Goal: Contribute content: Add original content to the website for others to see

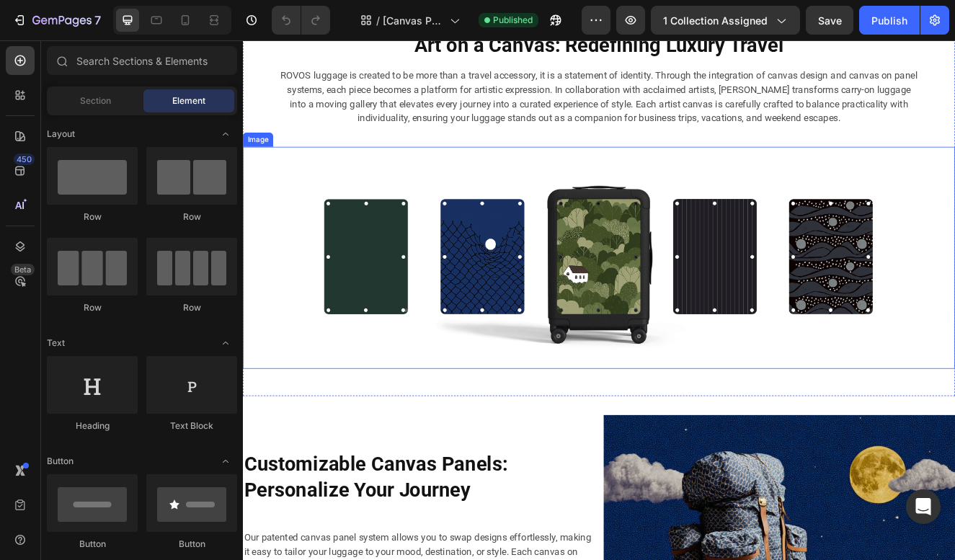
scroll to position [739, 0]
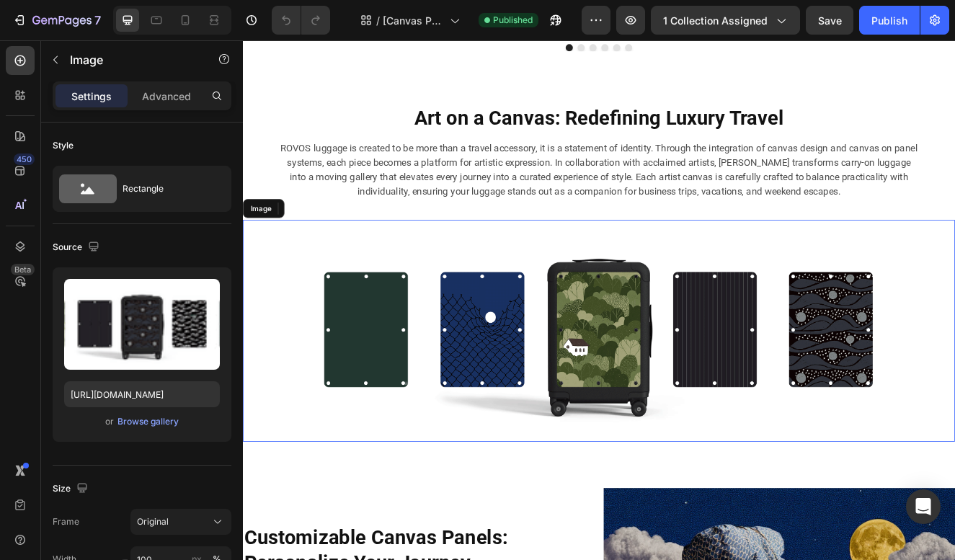
click at [644, 346] on img at bounding box center [675, 393] width 865 height 270
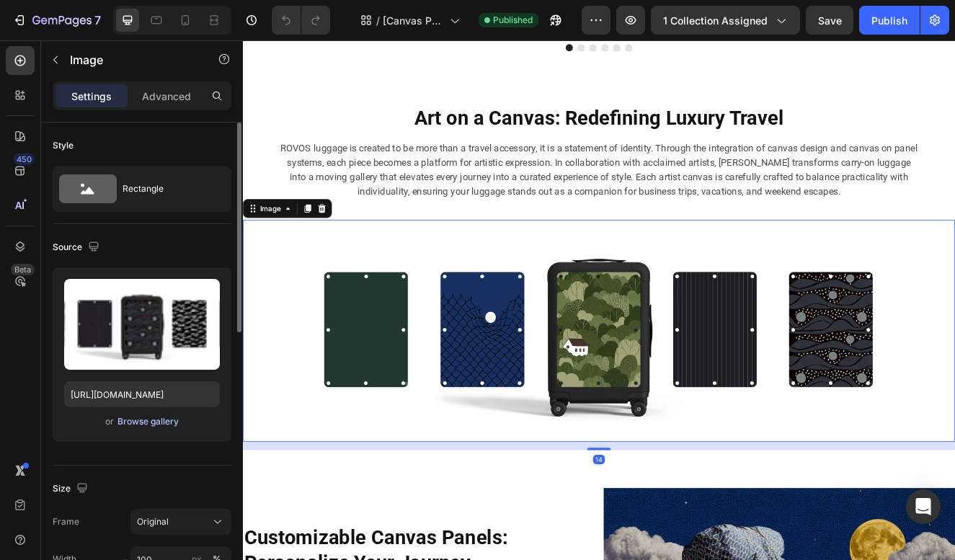
click at [148, 421] on div "Browse gallery" at bounding box center [147, 421] width 61 height 13
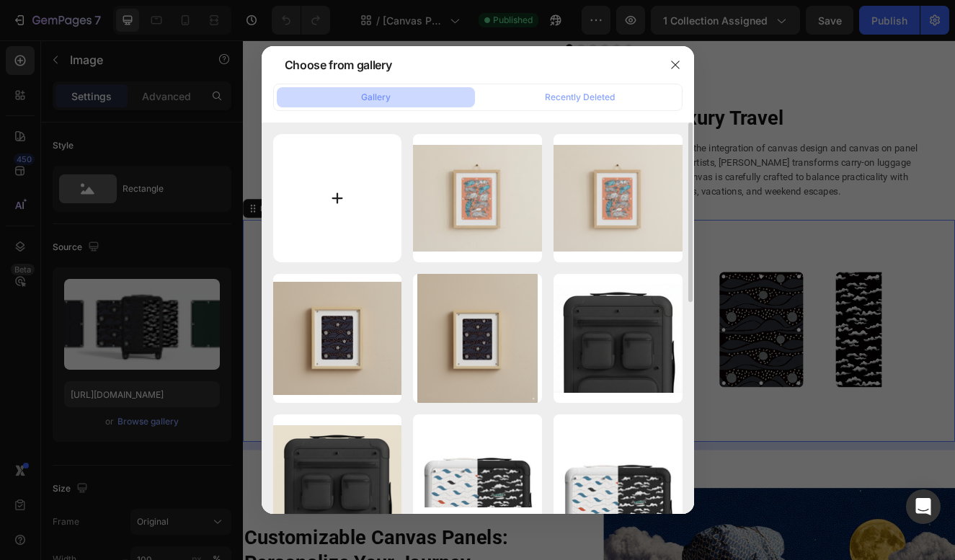
click at [314, 216] on input "file" at bounding box center [337, 198] width 129 height 129
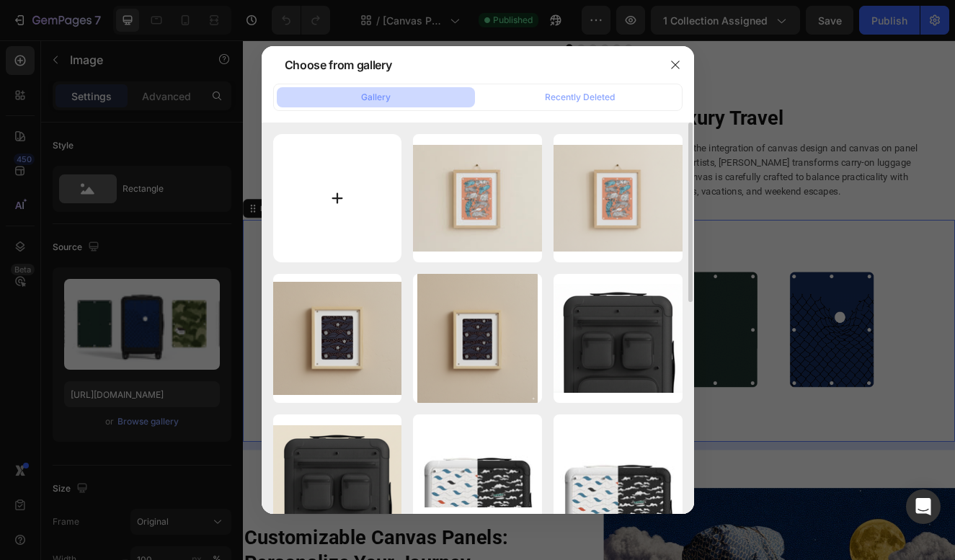
type input "C:\fakepath\gempages_571006732801672007-7520fa21-bcc4-4478-b4fc-e6a64dcc80a7-3.…"
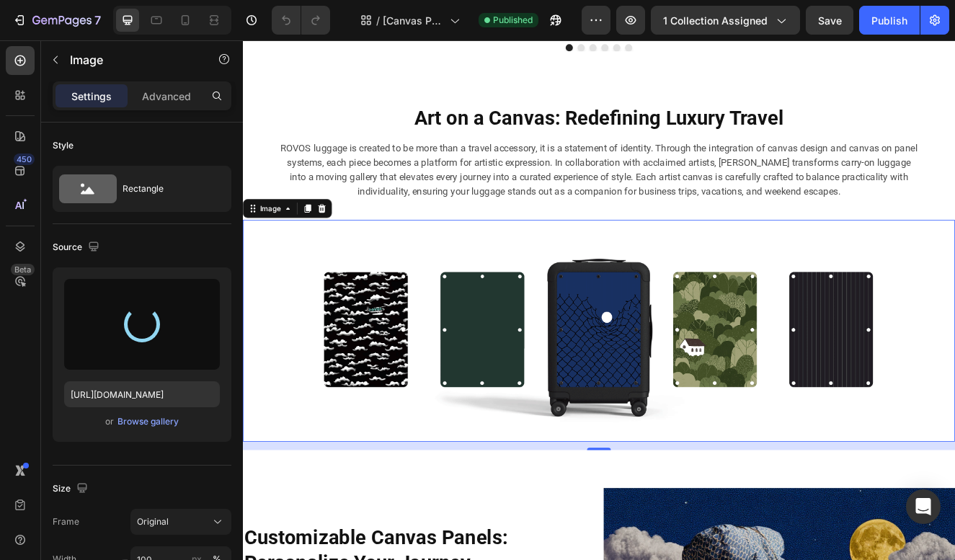
type input "[URL][DOMAIN_NAME]"
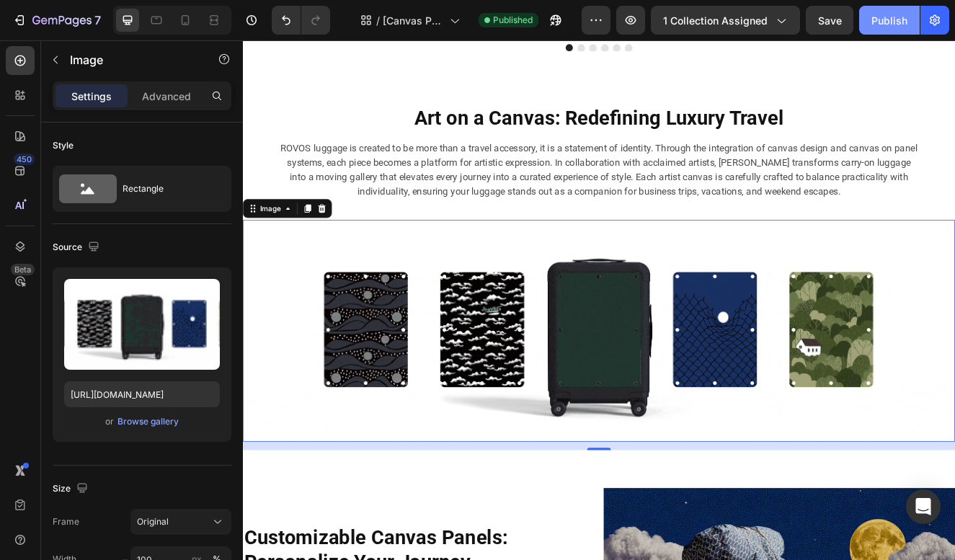
click at [880, 19] on div "Publish" at bounding box center [890, 20] width 36 height 15
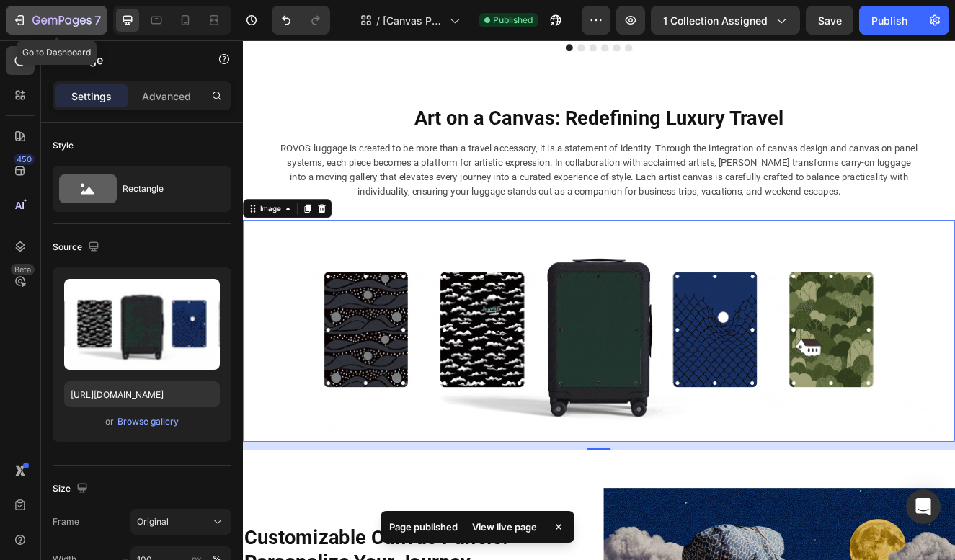
click at [32, 19] on div "7" at bounding box center [56, 20] width 89 height 17
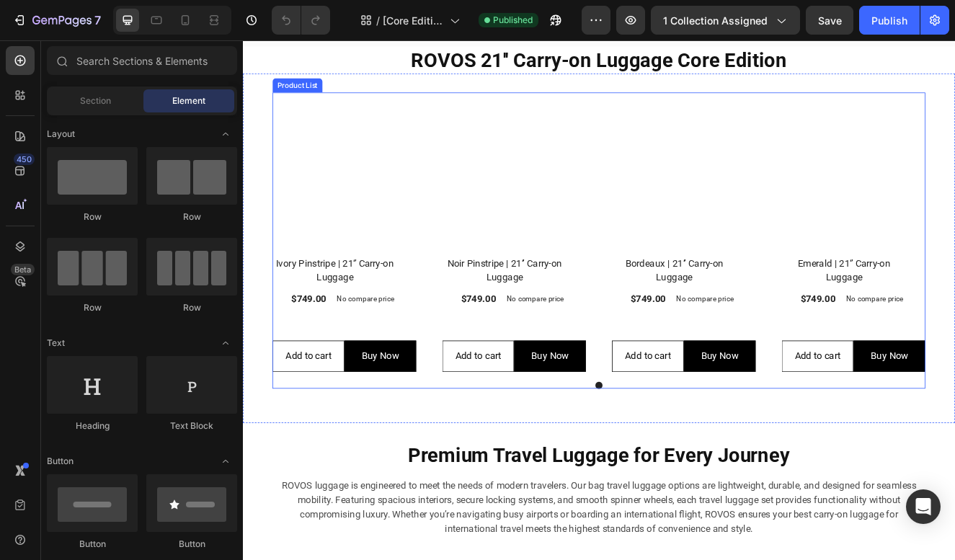
scroll to position [711, 0]
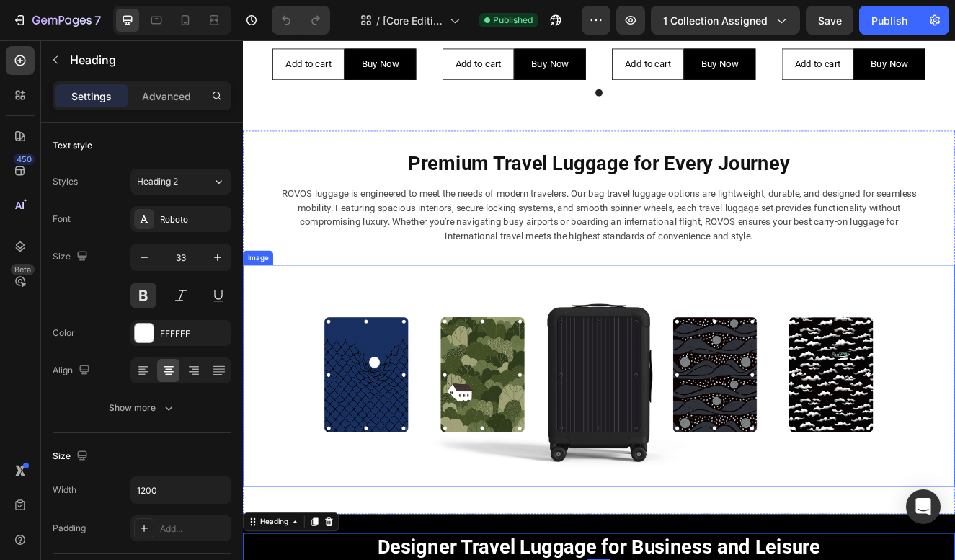
click at [674, 345] on img at bounding box center [675, 448] width 865 height 270
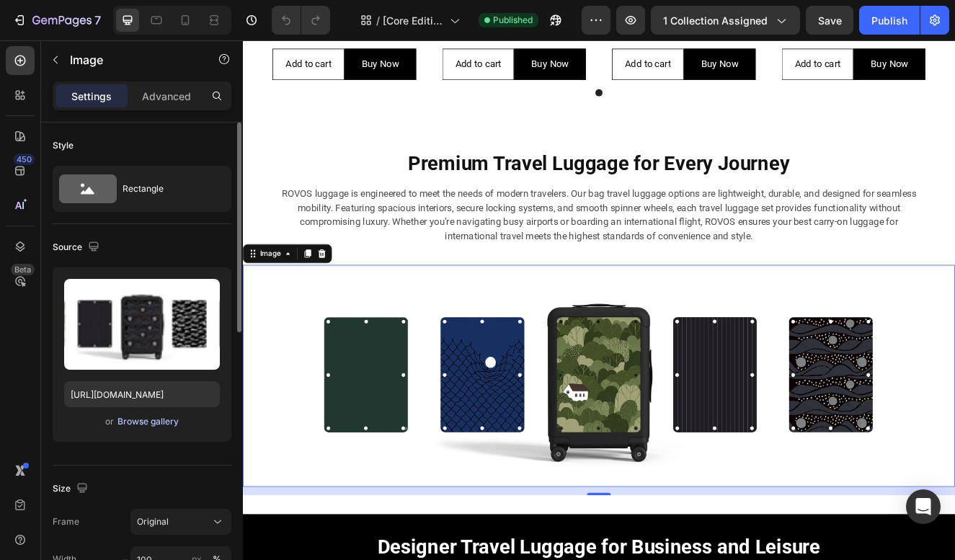
click at [151, 419] on div "Browse gallery" at bounding box center [147, 421] width 61 height 13
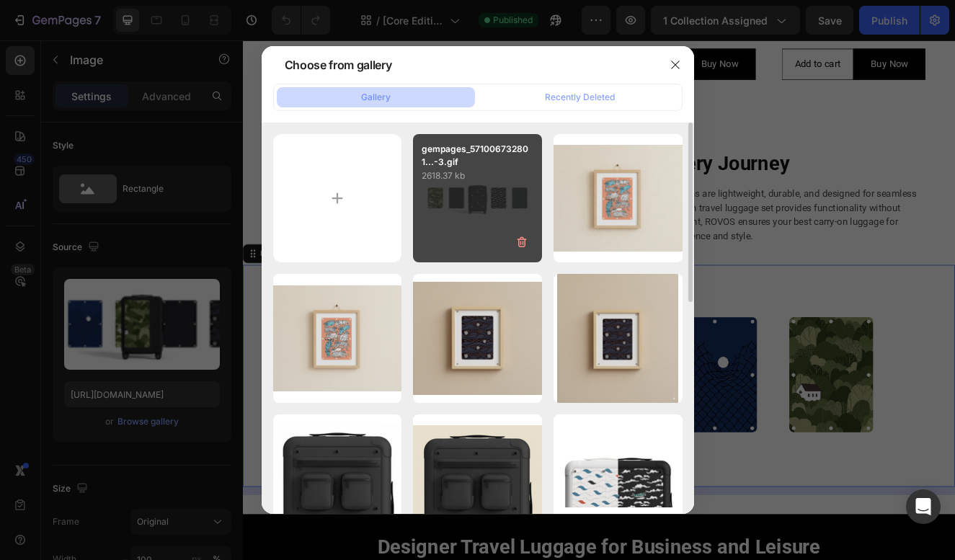
click at [497, 182] on p "2618.37 kb" at bounding box center [478, 176] width 112 height 14
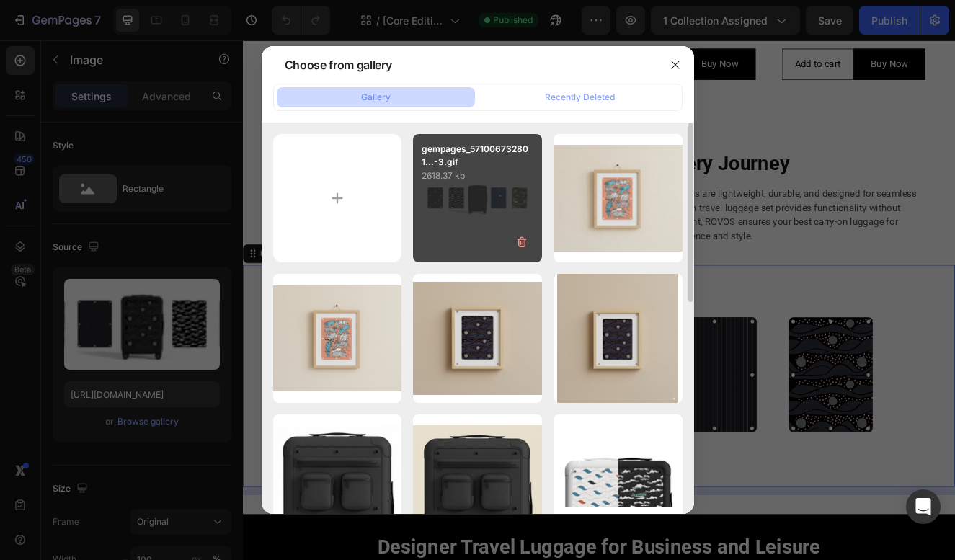
type input "[URL][DOMAIN_NAME]"
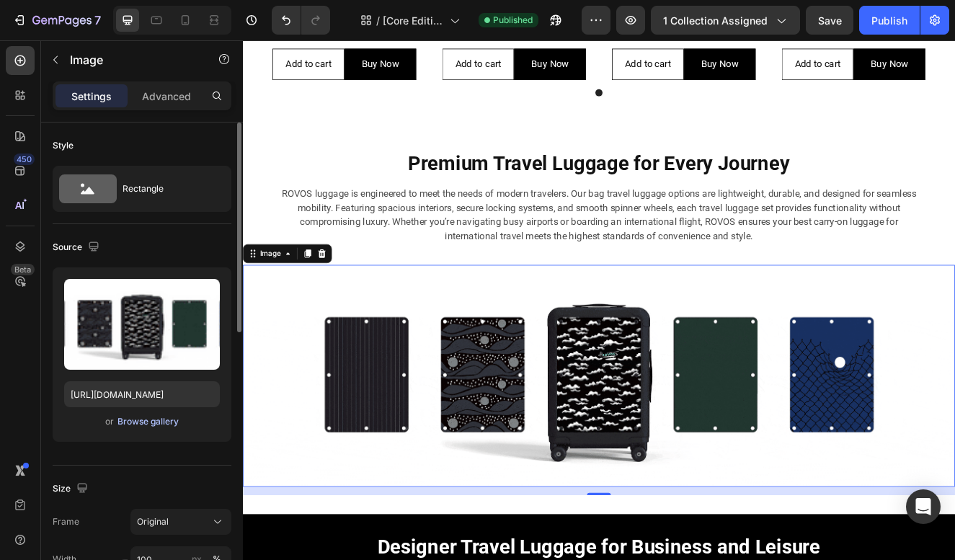
click at [153, 422] on div "Browse gallery" at bounding box center [147, 421] width 61 height 13
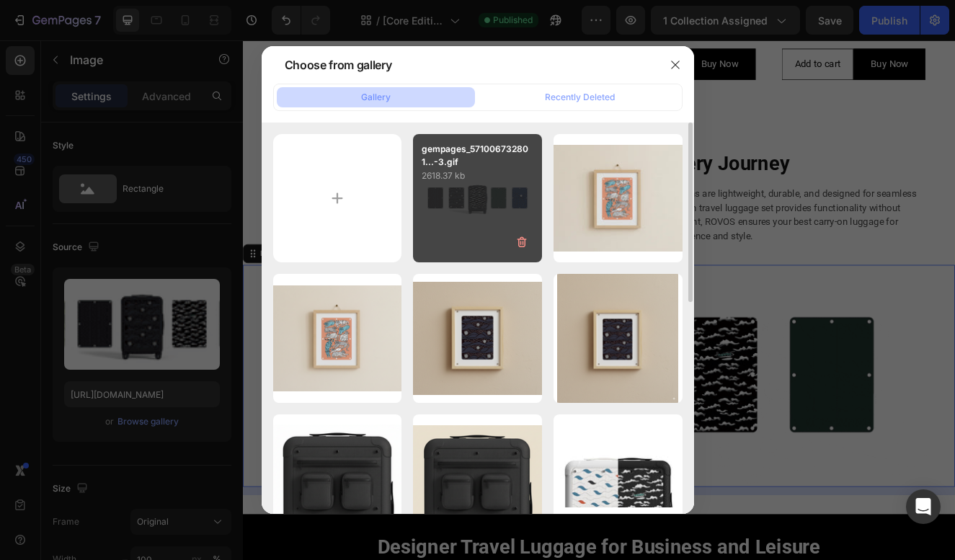
click at [465, 195] on div "gempages_571006732801...-3.gif 2618.37 kb" at bounding box center [477, 198] width 129 height 129
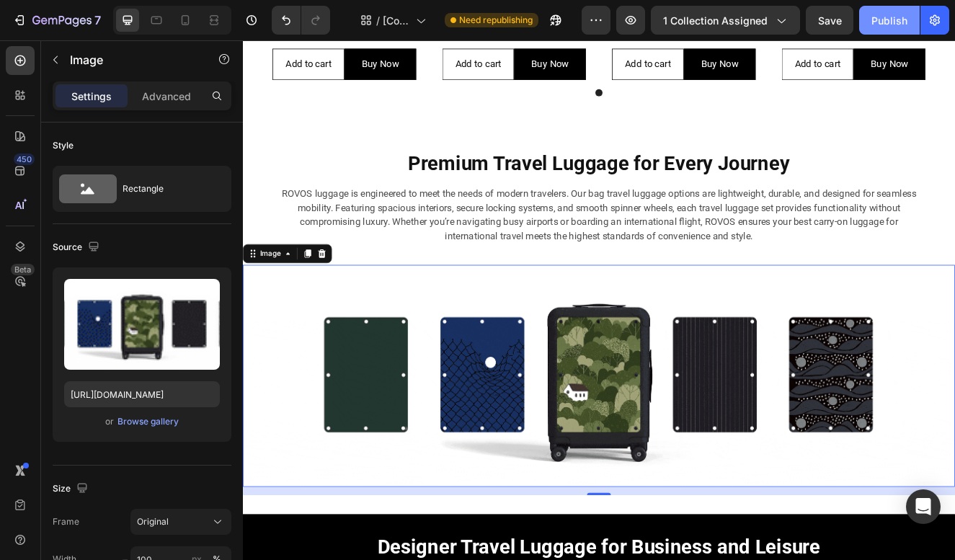
click at [889, 30] on button "Publish" at bounding box center [889, 20] width 61 height 29
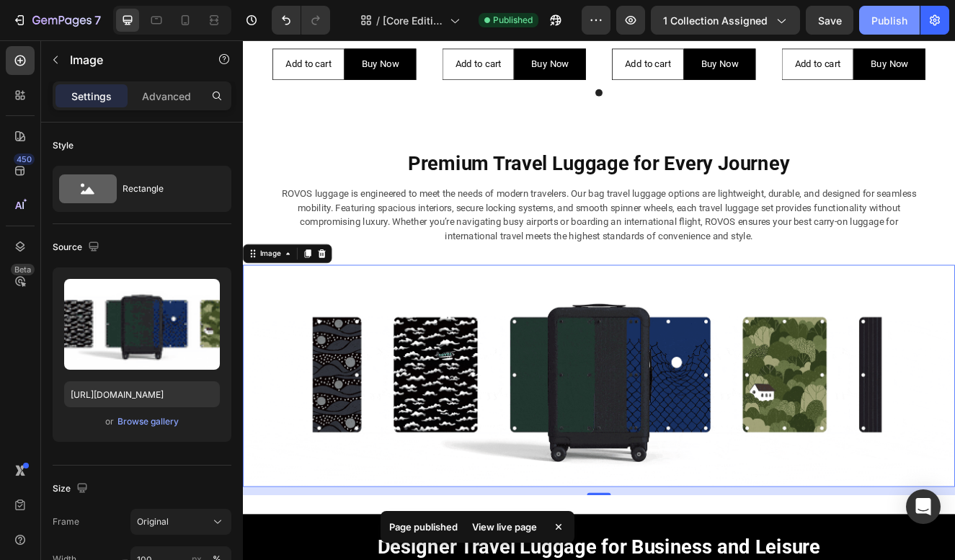
click at [875, 14] on div "Publish" at bounding box center [890, 20] width 36 height 15
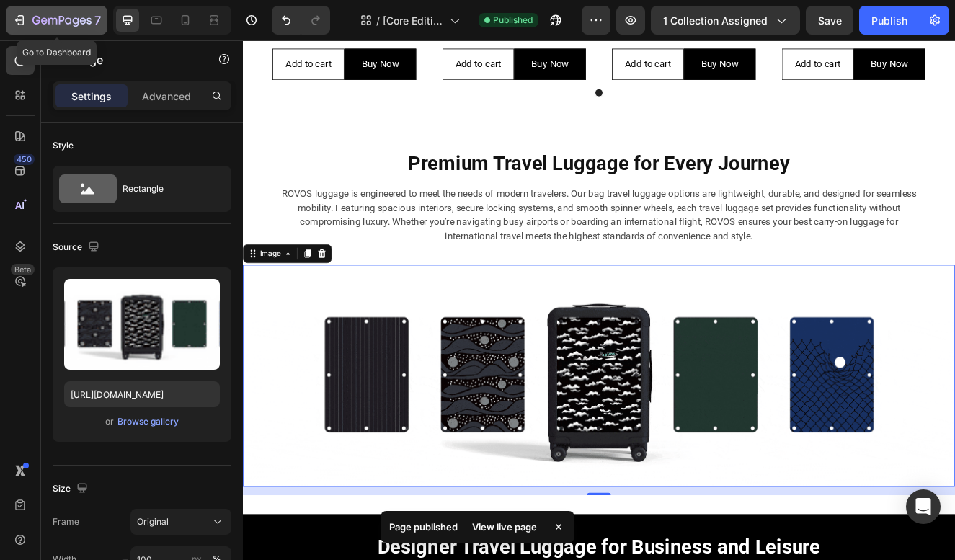
click at [39, 19] on icon "button" at bounding box center [61, 21] width 59 height 12
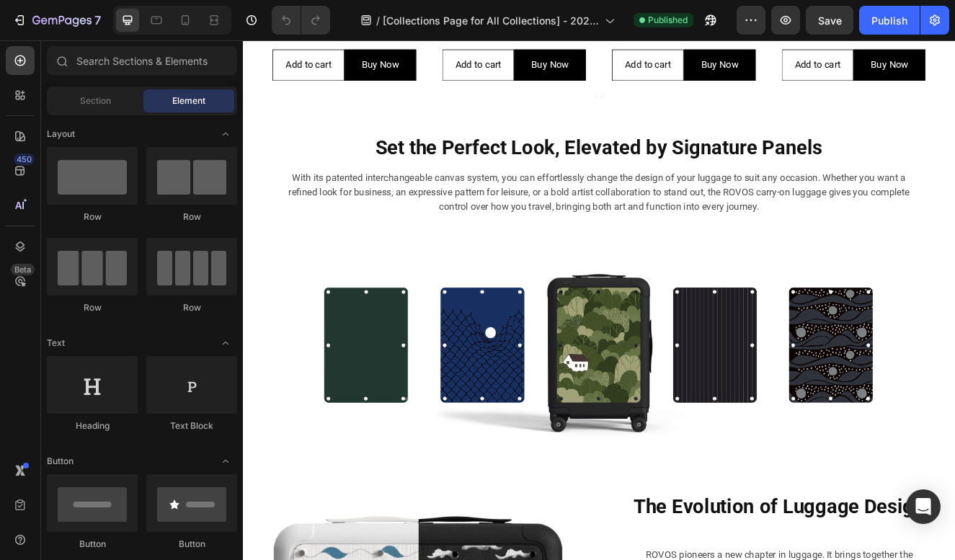
scroll to position [1091, 0]
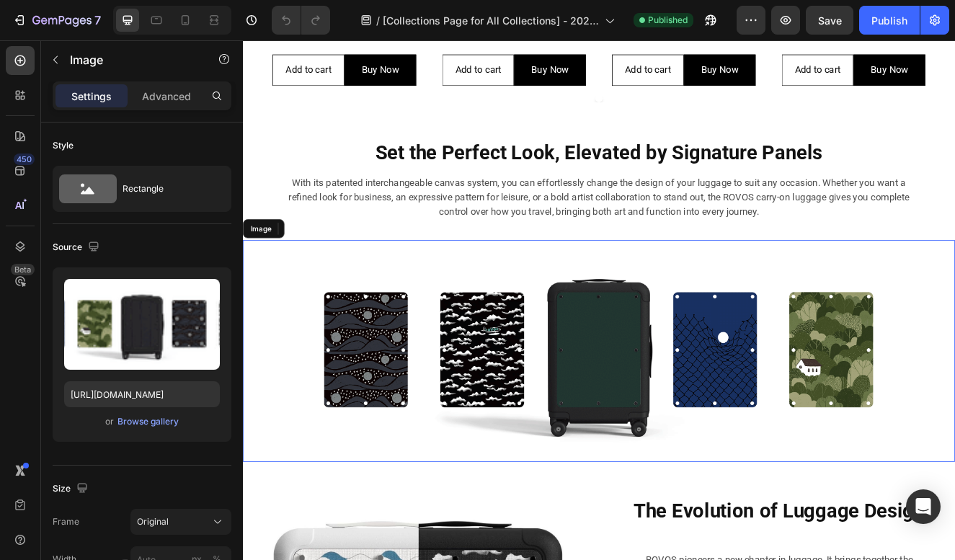
click at [655, 370] on img at bounding box center [675, 418] width 865 height 270
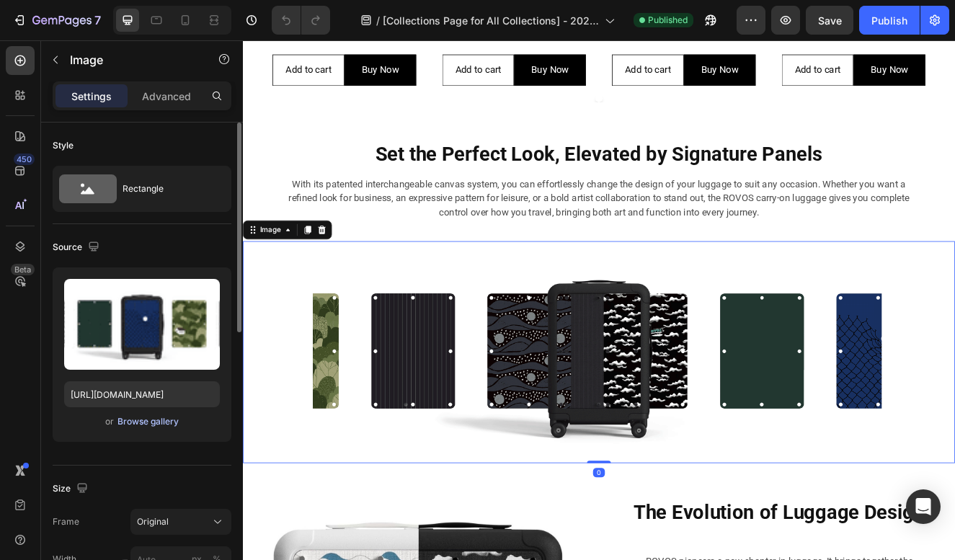
click at [155, 423] on div "Browse gallery" at bounding box center [147, 421] width 61 height 13
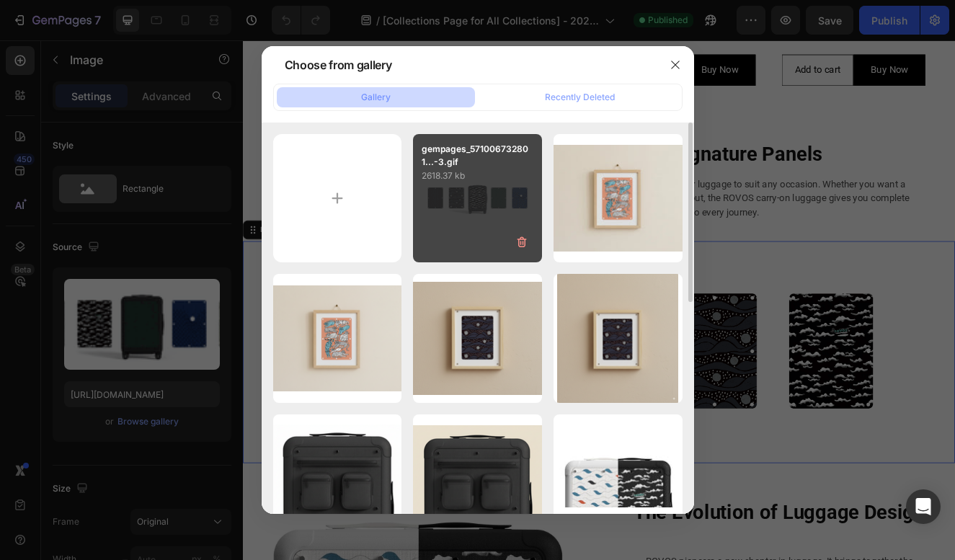
click at [462, 215] on div "gempages_571006732801...-3.gif 2618.37 kb" at bounding box center [477, 198] width 129 height 129
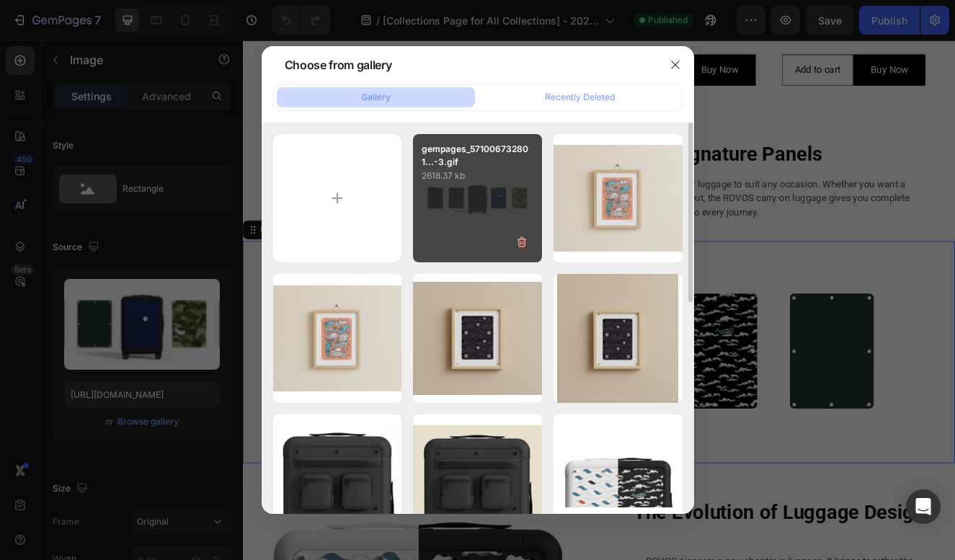
type input "[URL][DOMAIN_NAME]"
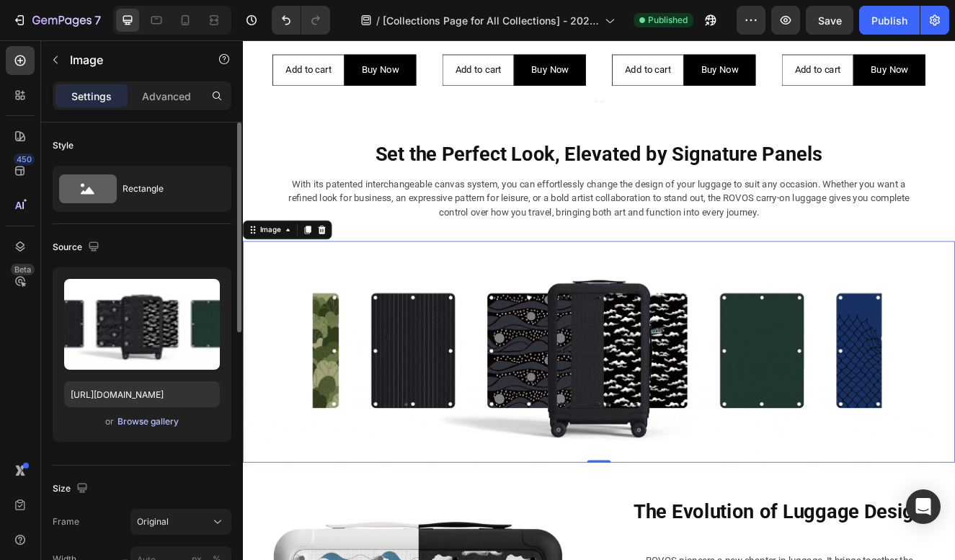
click at [161, 419] on div "Browse gallery" at bounding box center [147, 421] width 61 height 13
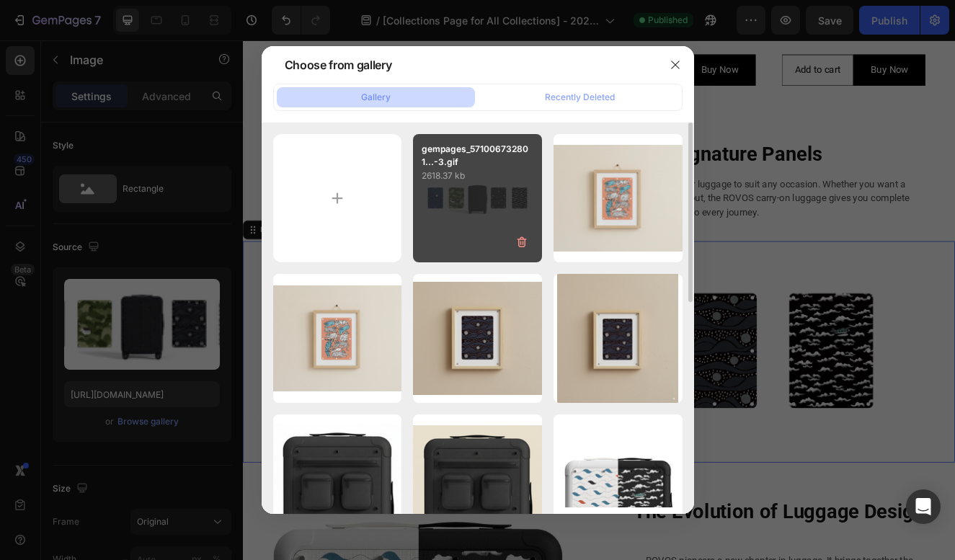
click at [488, 169] on p "2618.37 kb" at bounding box center [478, 176] width 112 height 14
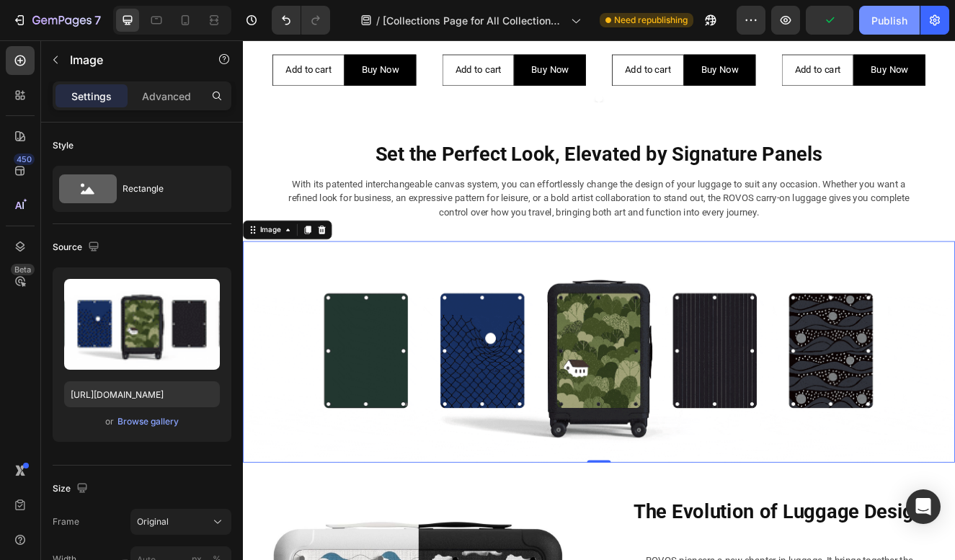
click at [892, 19] on div "Publish" at bounding box center [890, 20] width 36 height 15
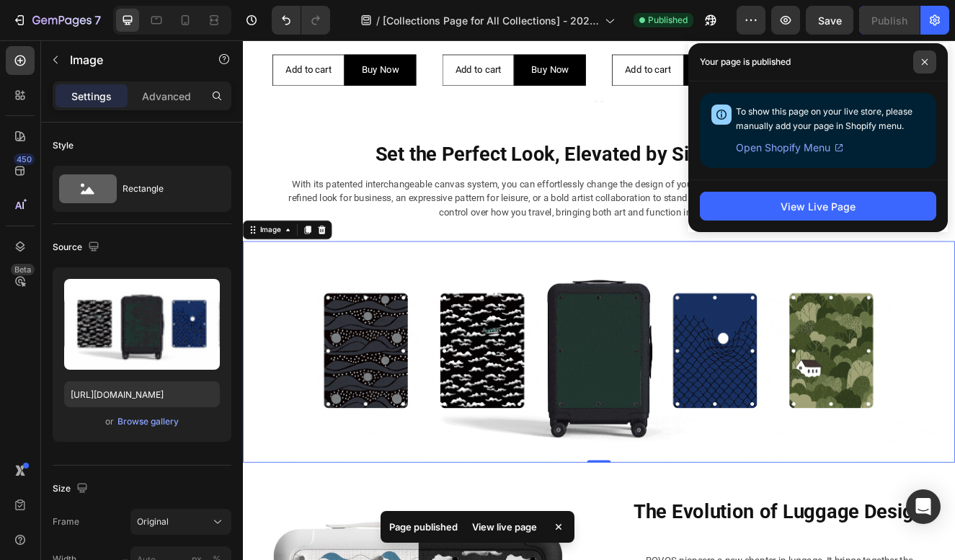
click at [931, 63] on span at bounding box center [924, 61] width 23 height 23
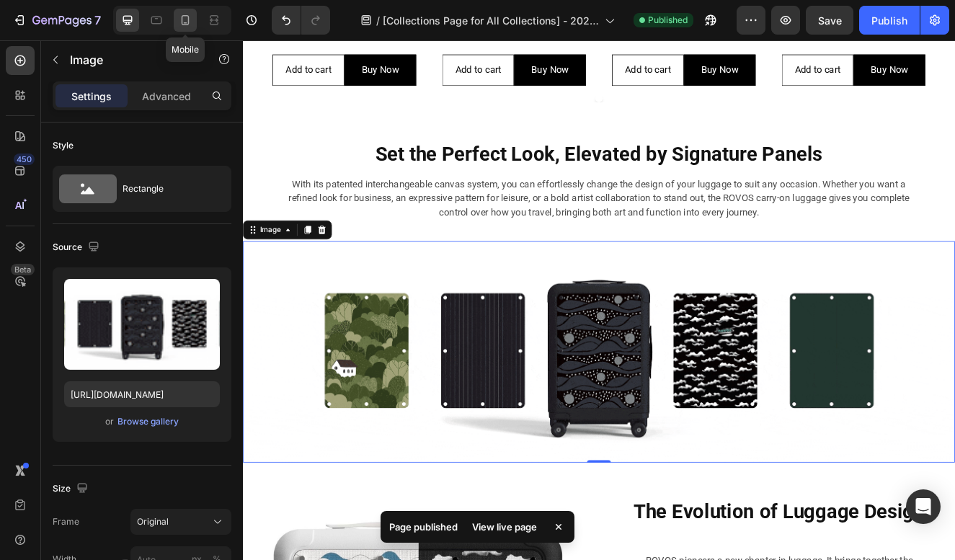
click at [183, 25] on icon at bounding box center [185, 20] width 14 height 14
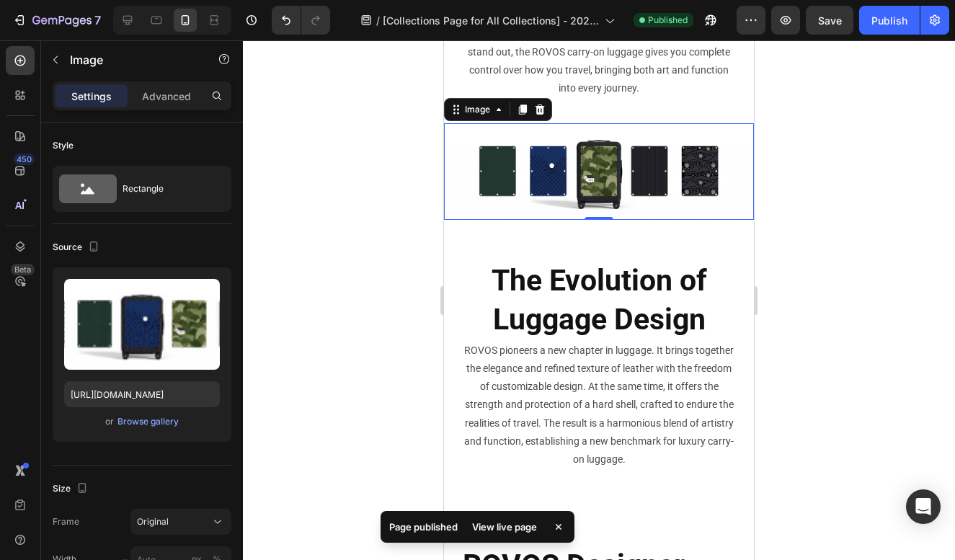
scroll to position [1376, 0]
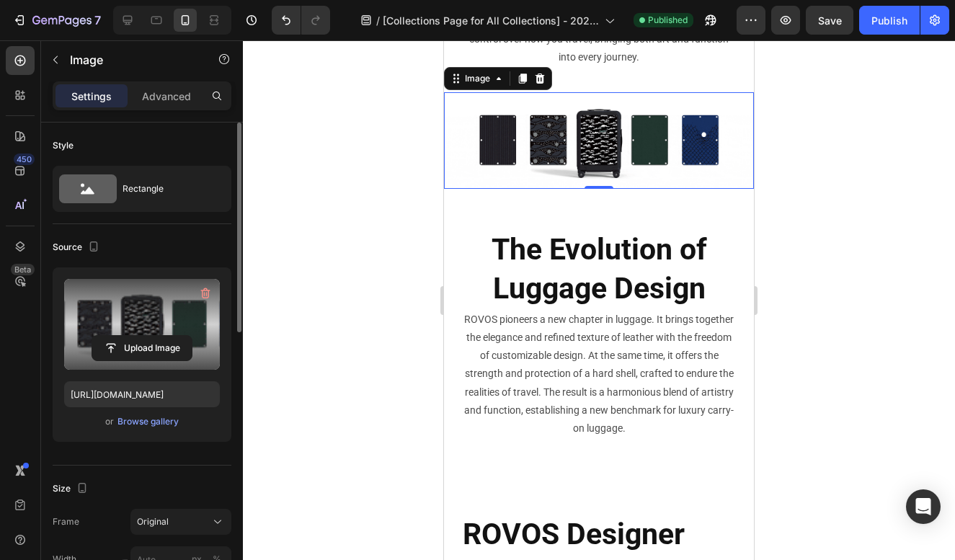
click at [142, 306] on label at bounding box center [142, 324] width 156 height 91
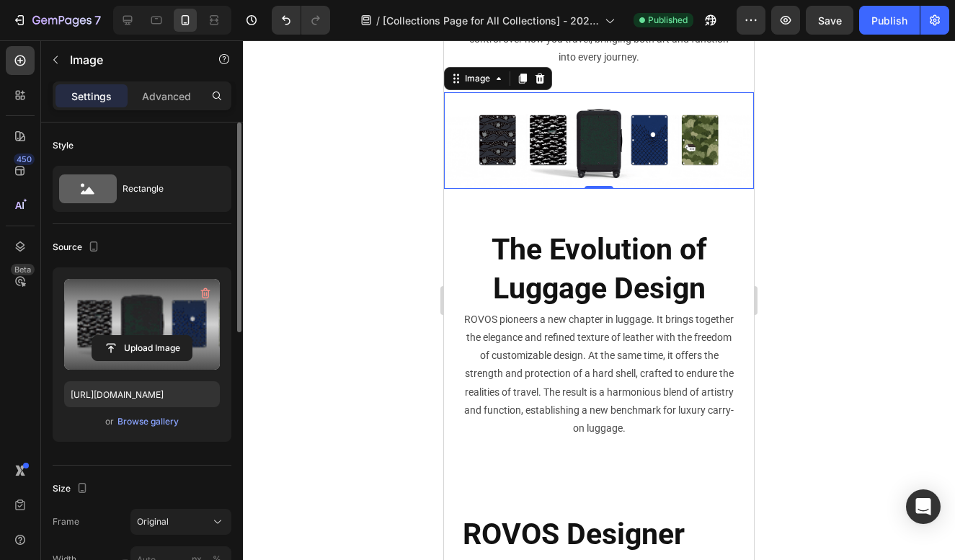
click at [142, 336] on input "file" at bounding box center [141, 348] width 99 height 25
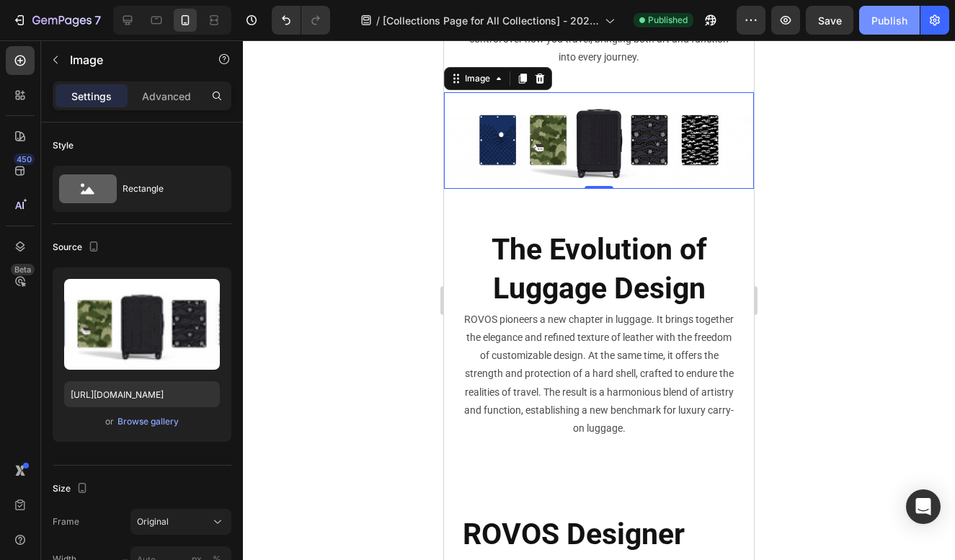
click at [888, 24] on div "Publish" at bounding box center [890, 20] width 36 height 15
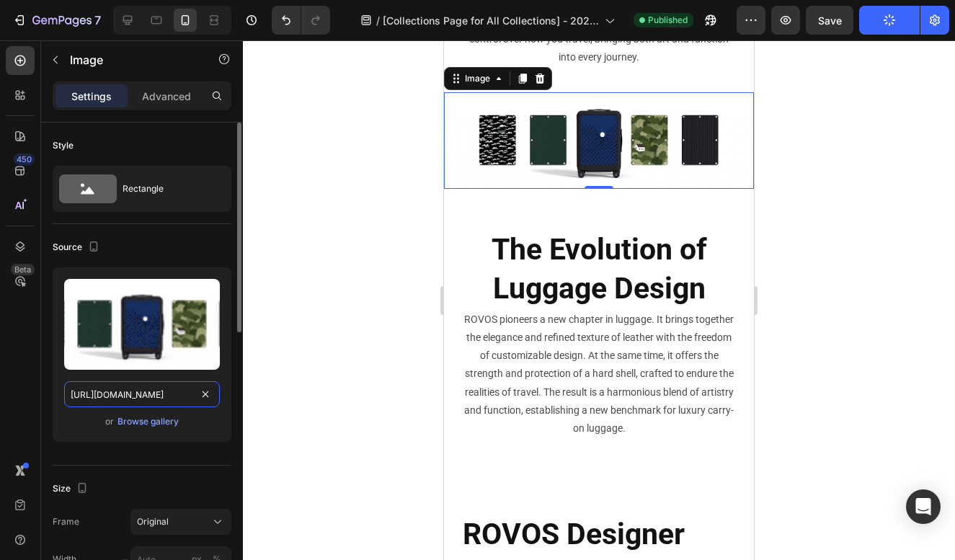
click at [141, 395] on input "[URL][DOMAIN_NAME]" at bounding box center [142, 394] width 156 height 26
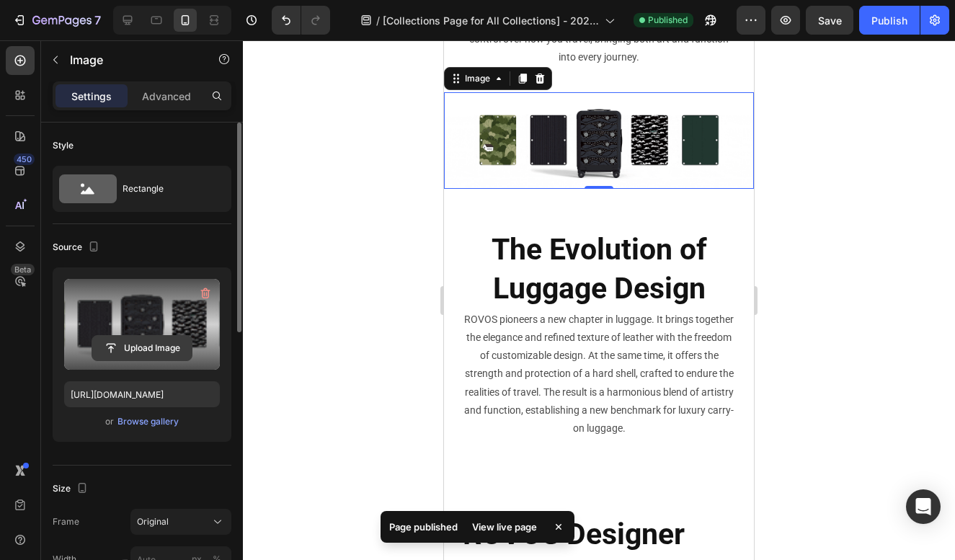
click at [128, 352] on input "file" at bounding box center [141, 348] width 99 height 25
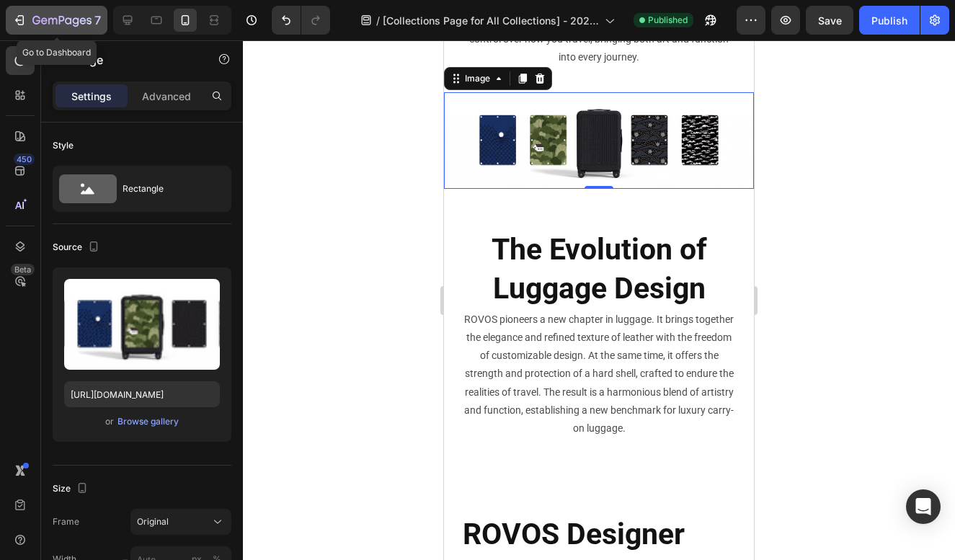
click at [14, 21] on icon "button" at bounding box center [19, 20] width 14 height 14
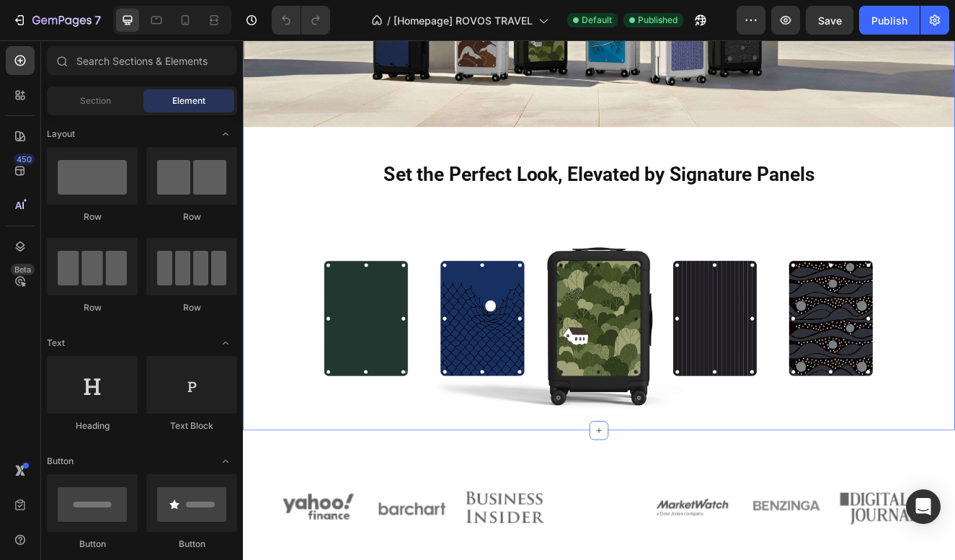
scroll to position [425, 0]
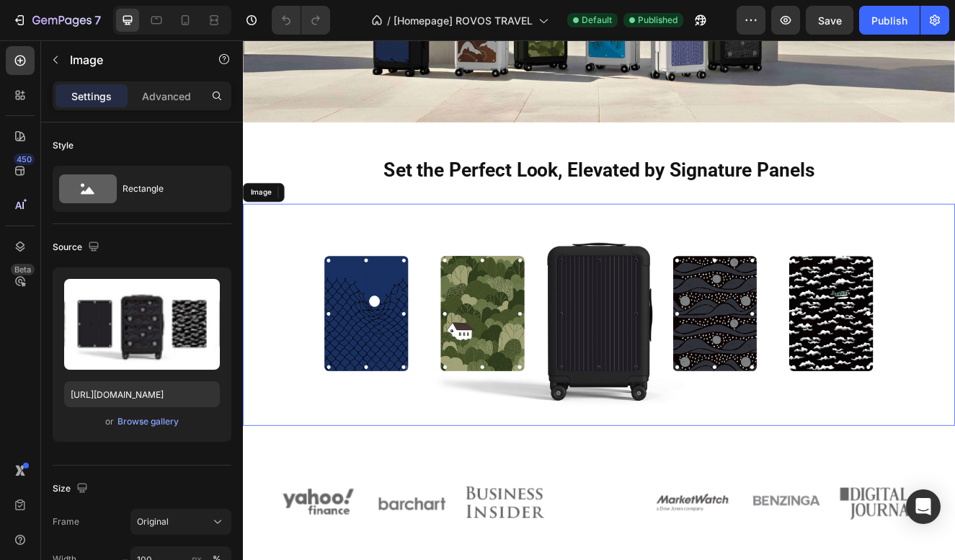
click at [632, 331] on img at bounding box center [675, 374] width 865 height 270
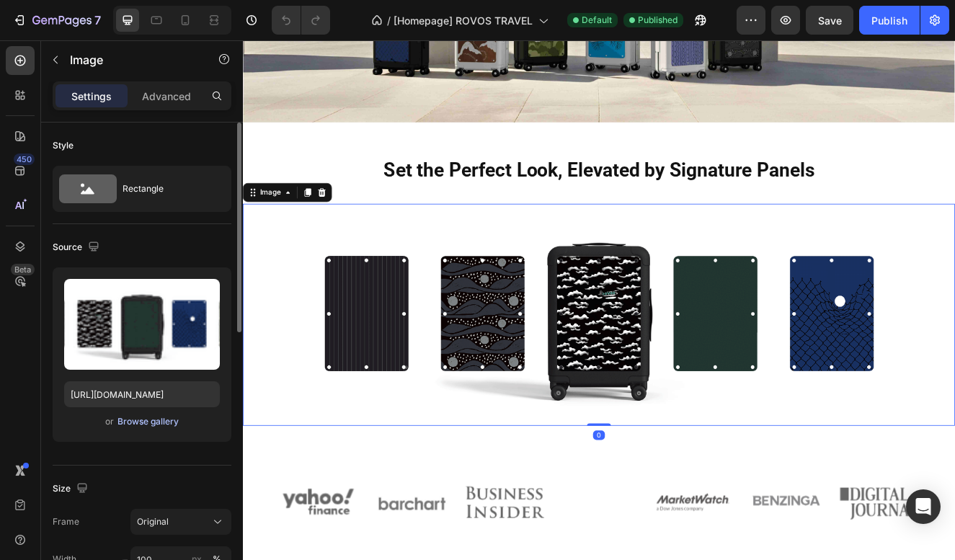
click at [164, 421] on div "Browse gallery" at bounding box center [147, 421] width 61 height 13
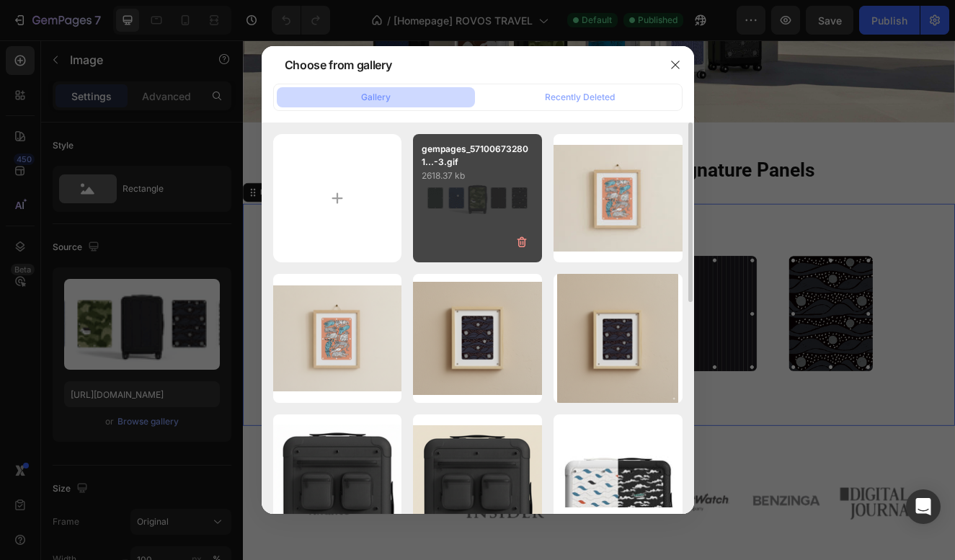
click at [468, 226] on div "gempages_571006732801...-3.gif 2618.37 kb" at bounding box center [477, 198] width 129 height 129
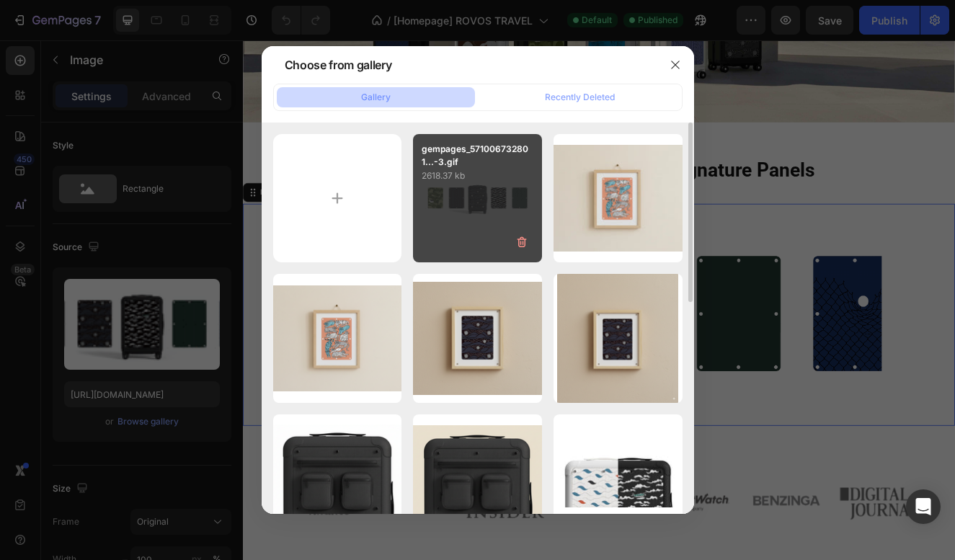
type input "[URL][DOMAIN_NAME]"
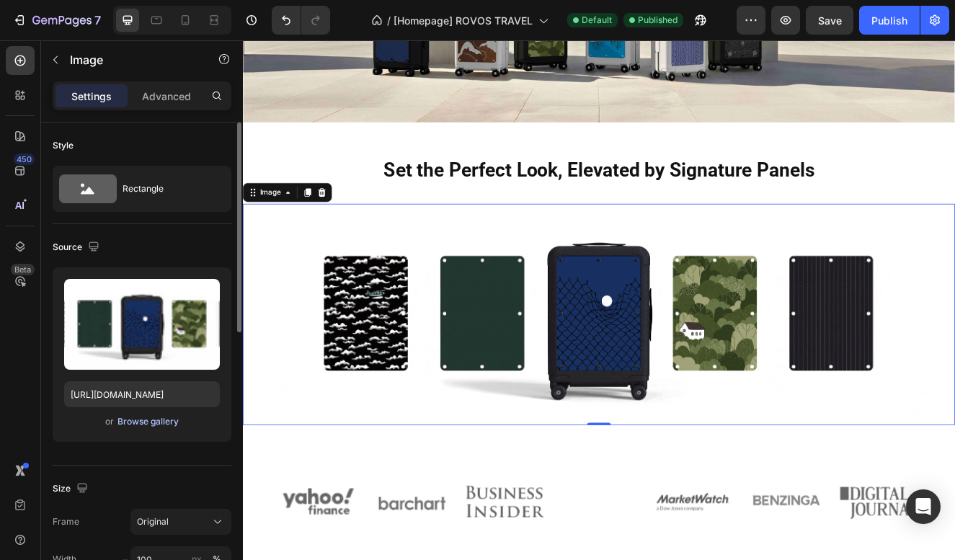
click at [151, 425] on div "Browse gallery" at bounding box center [147, 421] width 61 height 13
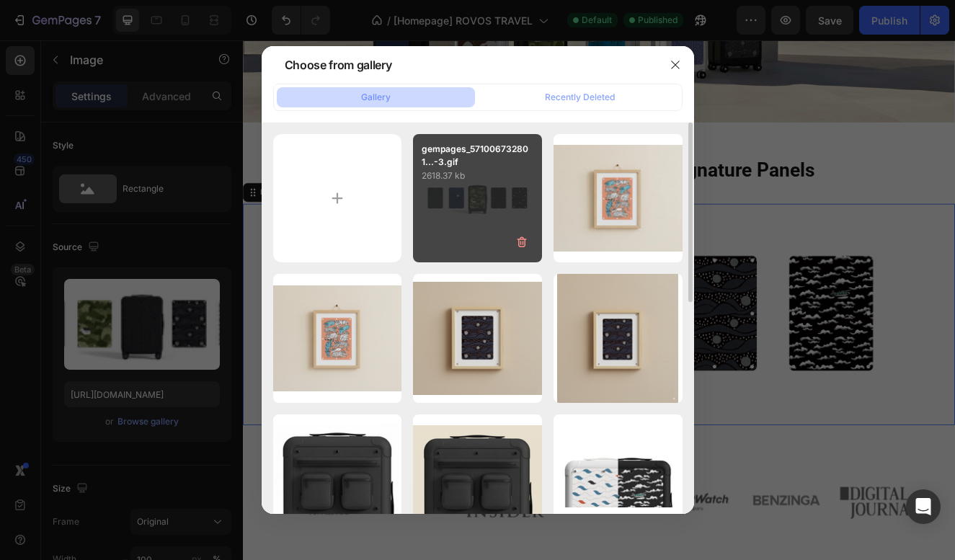
click at [521, 203] on div "gempages_571006732801...-3.gif 2618.37 kb" at bounding box center [477, 198] width 129 height 129
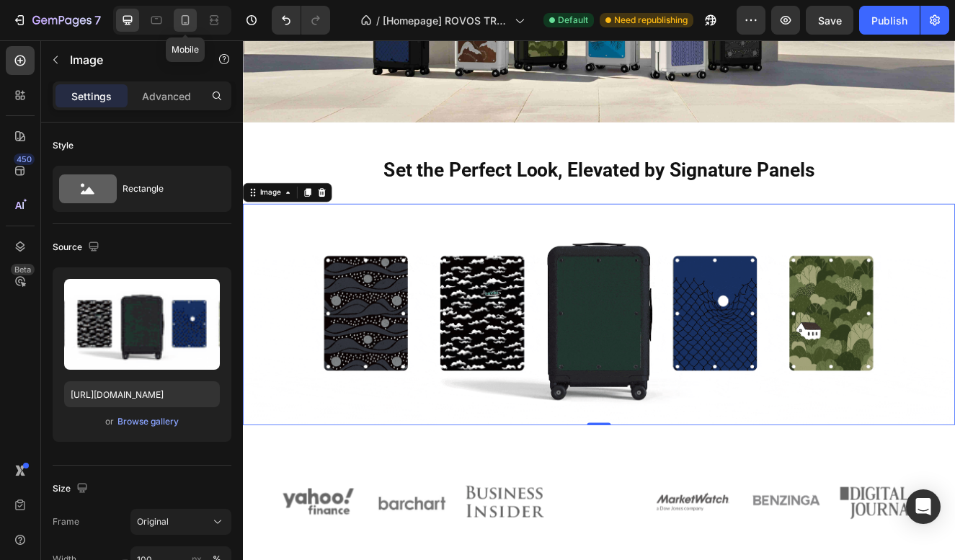
click at [190, 24] on icon at bounding box center [185, 20] width 14 height 14
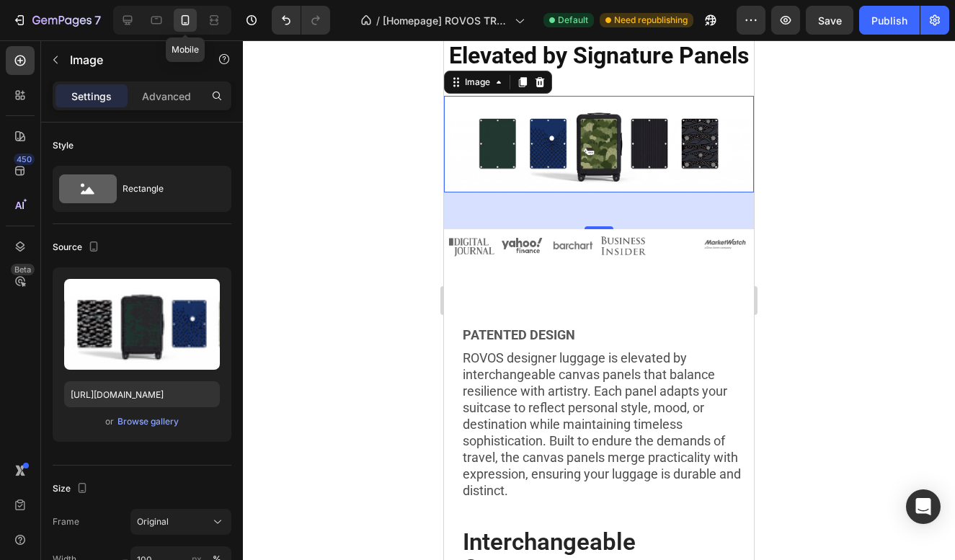
scroll to position [301, 0]
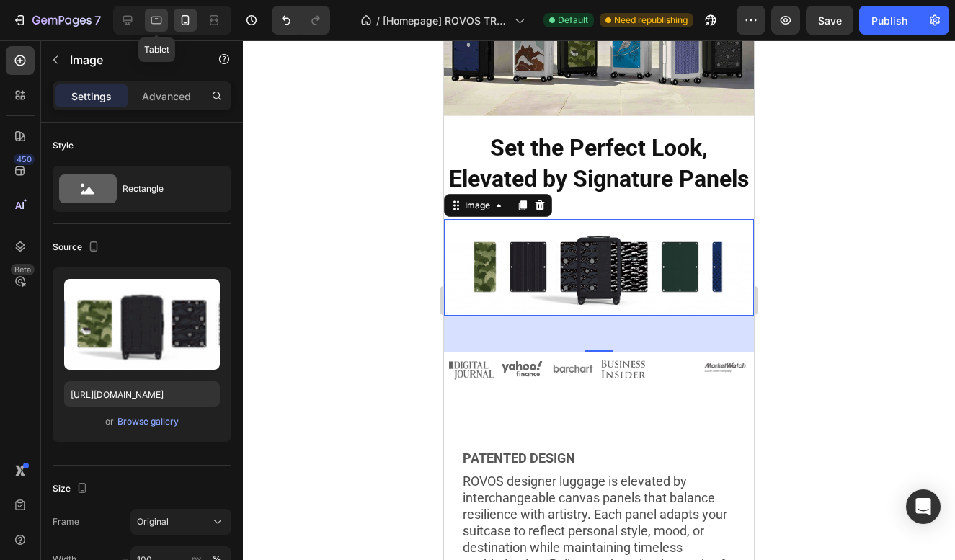
click at [166, 26] on div at bounding box center [156, 20] width 23 height 23
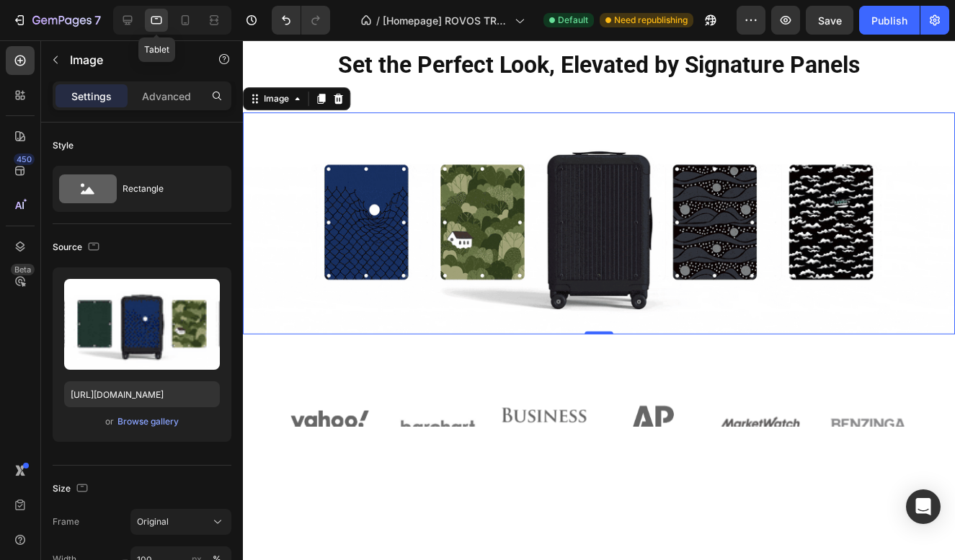
scroll to position [460, 0]
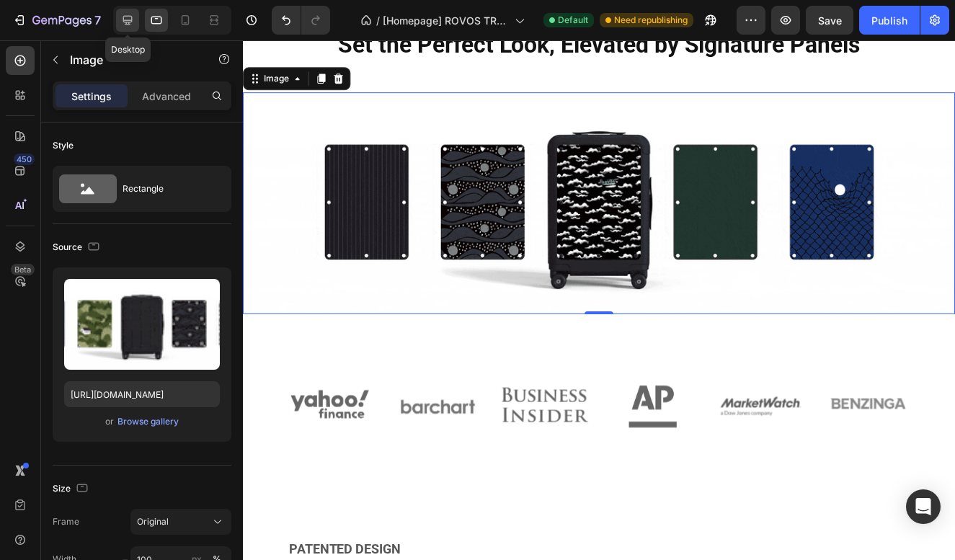
click at [128, 14] on icon at bounding box center [127, 20] width 14 height 14
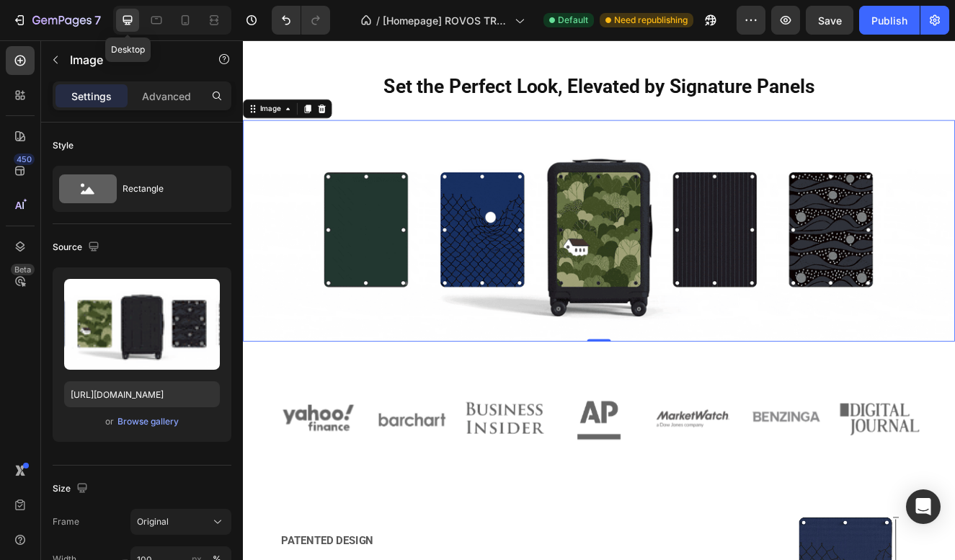
scroll to position [571, 0]
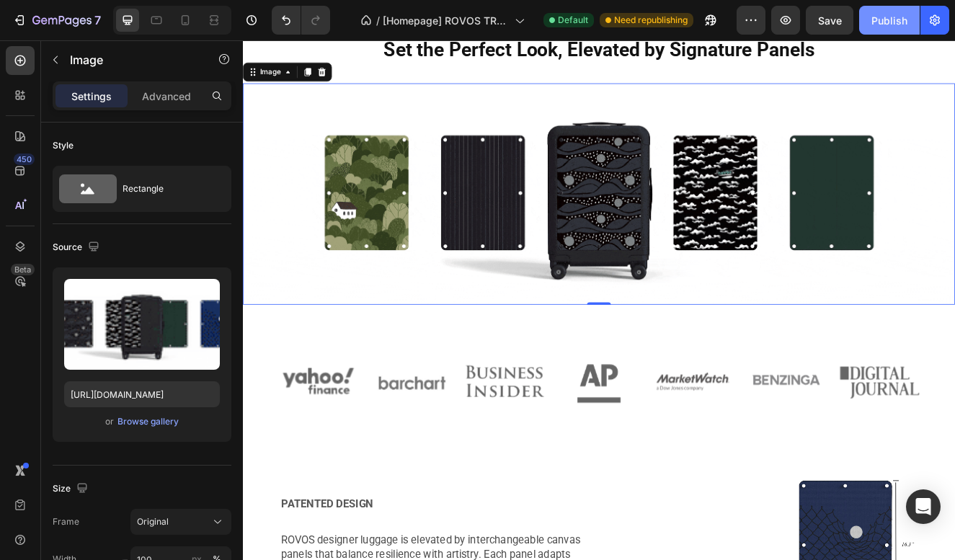
click at [892, 24] on div "Publish" at bounding box center [890, 20] width 36 height 15
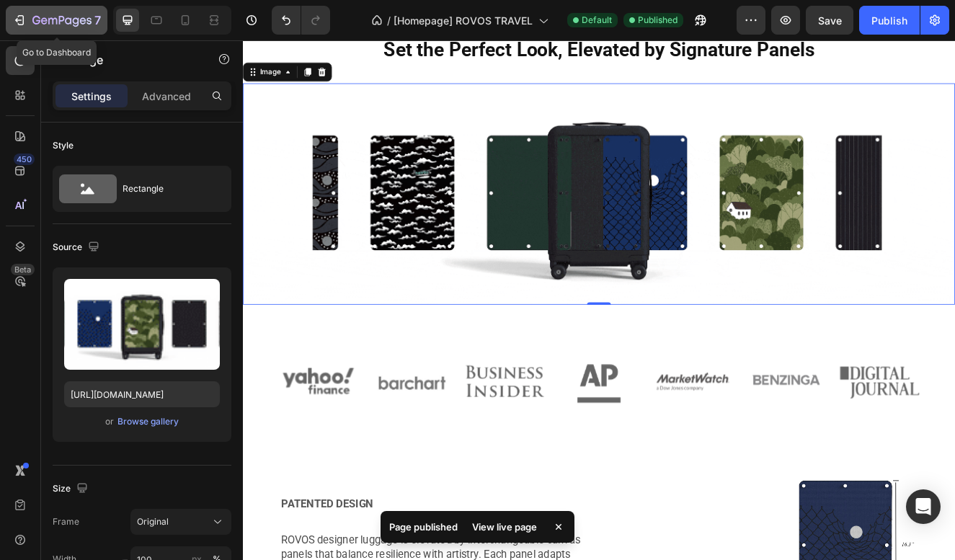
click at [50, 22] on icon "button" at bounding box center [61, 21] width 59 height 12
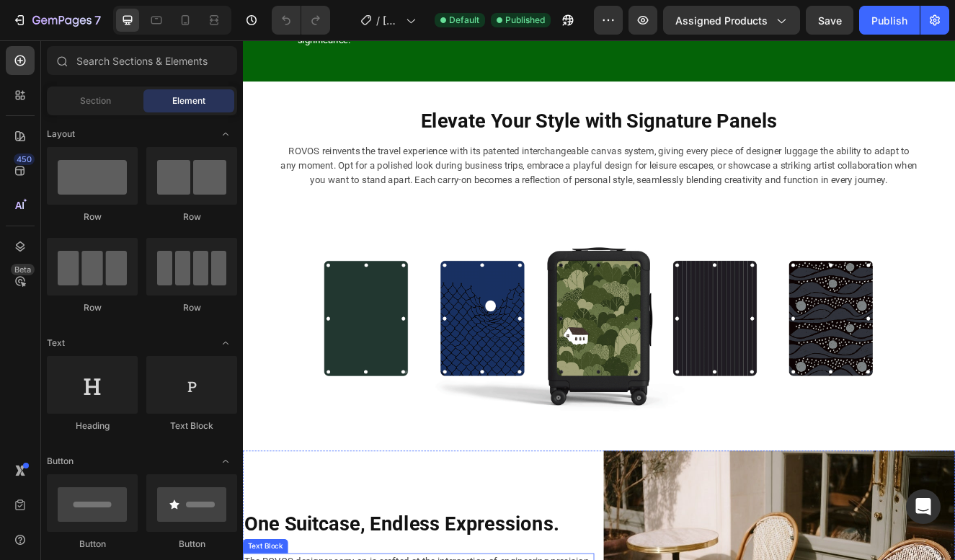
scroll to position [1398, 0]
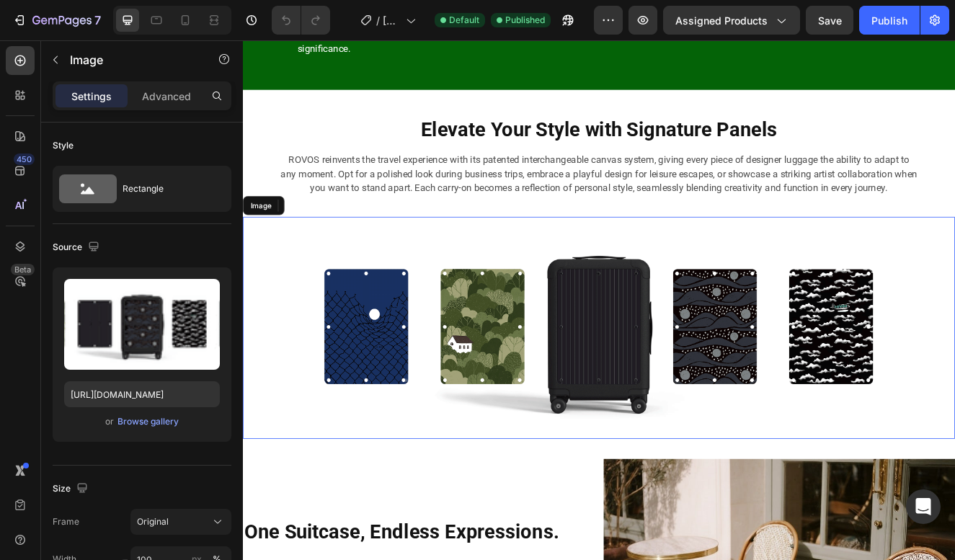
click at [554, 407] on img at bounding box center [675, 389] width 865 height 270
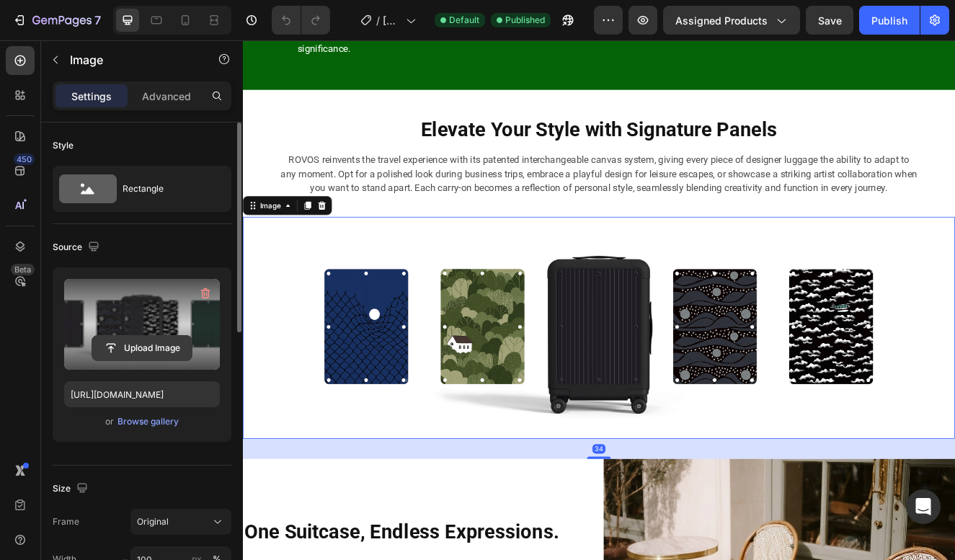
click at [125, 346] on input "file" at bounding box center [141, 348] width 99 height 25
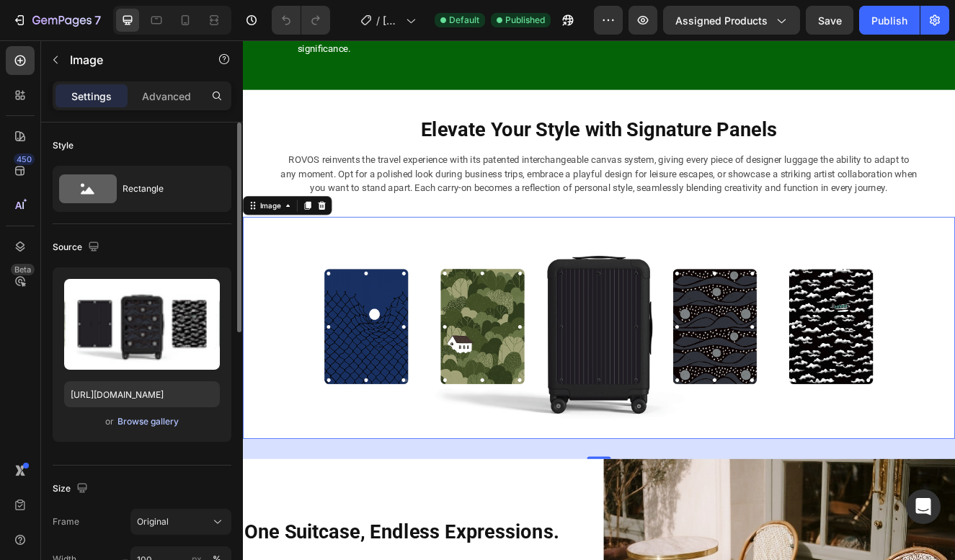
click at [144, 420] on div "Browse gallery" at bounding box center [147, 421] width 61 height 13
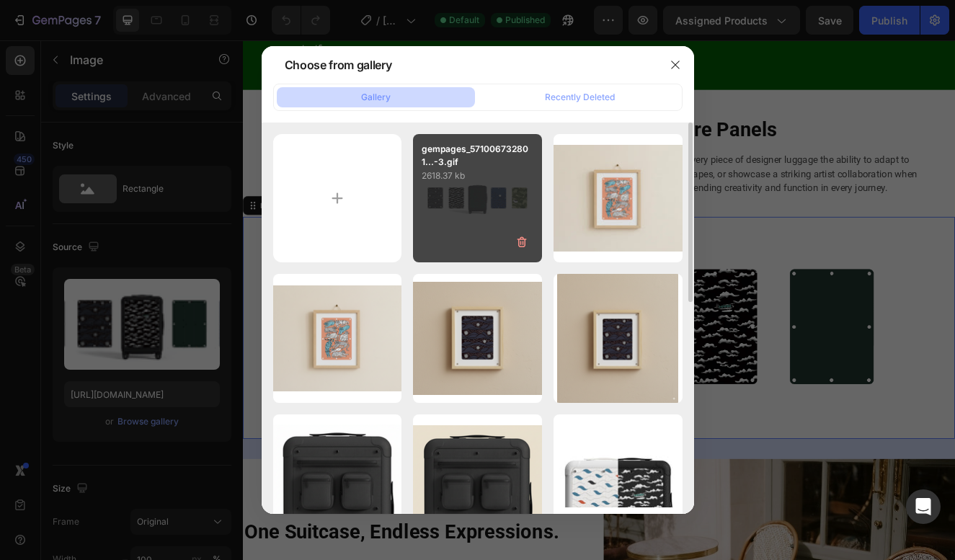
click at [464, 209] on div "gempages_571006732801...-3.gif 2618.37 kb" at bounding box center [477, 198] width 129 height 129
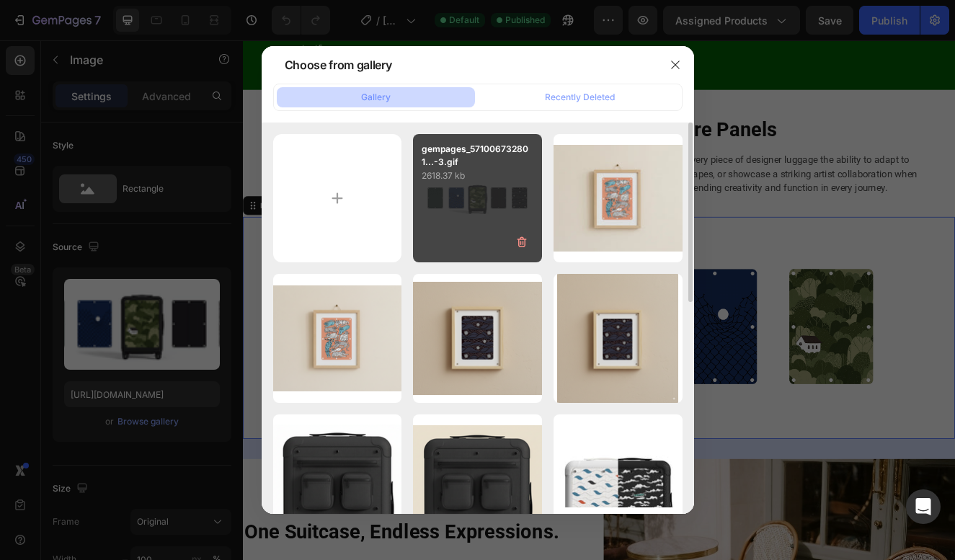
type input "https://cdn.shopify.com/s/files/1/0917/7936/7278/files/gempages_571006732801672…"
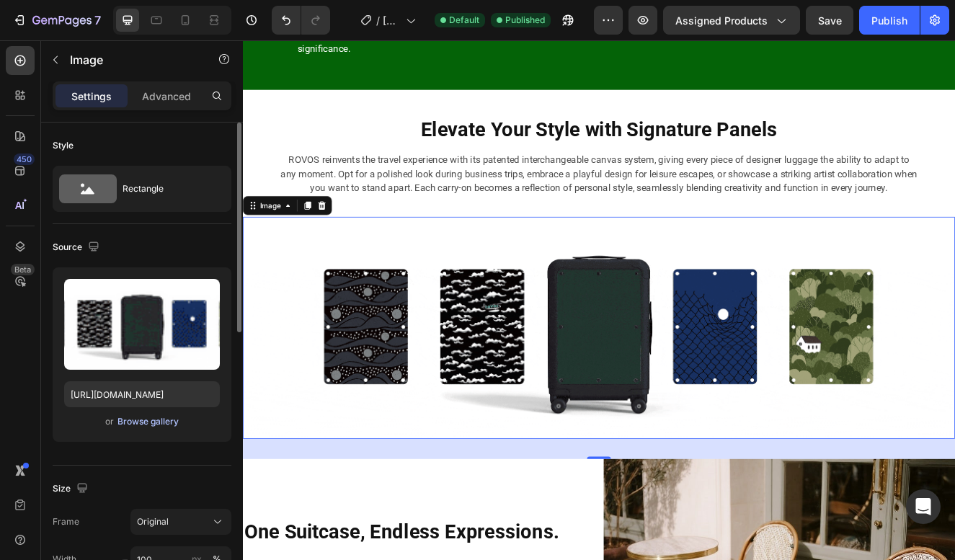
click at [139, 421] on div "Browse gallery" at bounding box center [147, 421] width 61 height 13
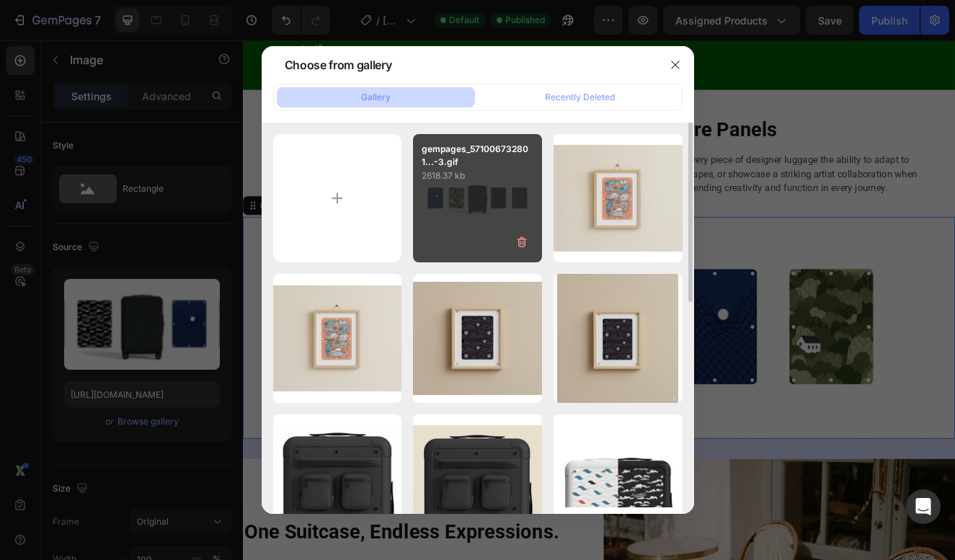
click at [453, 198] on div "gempages_571006732801...-3.gif 2618.37 kb" at bounding box center [477, 198] width 129 height 129
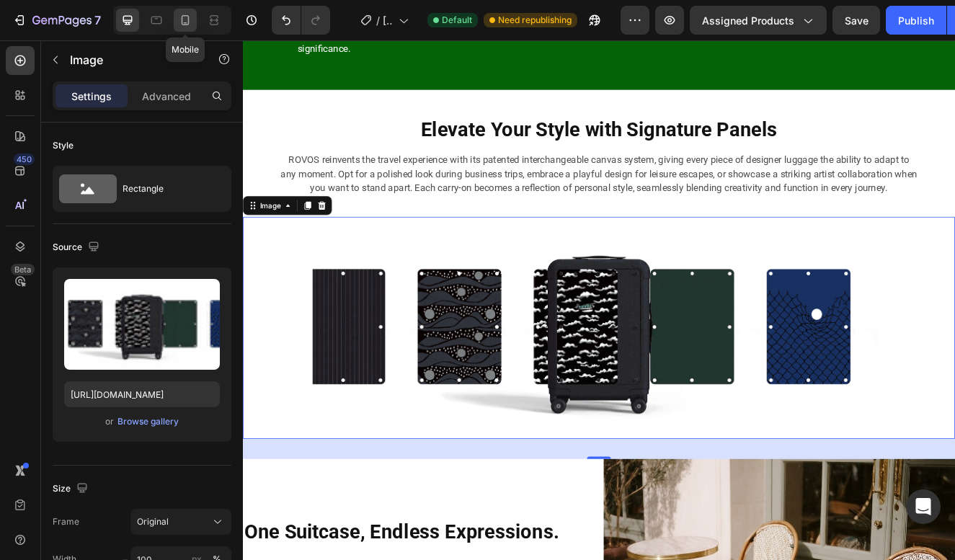
click at [193, 26] on div at bounding box center [185, 20] width 23 height 23
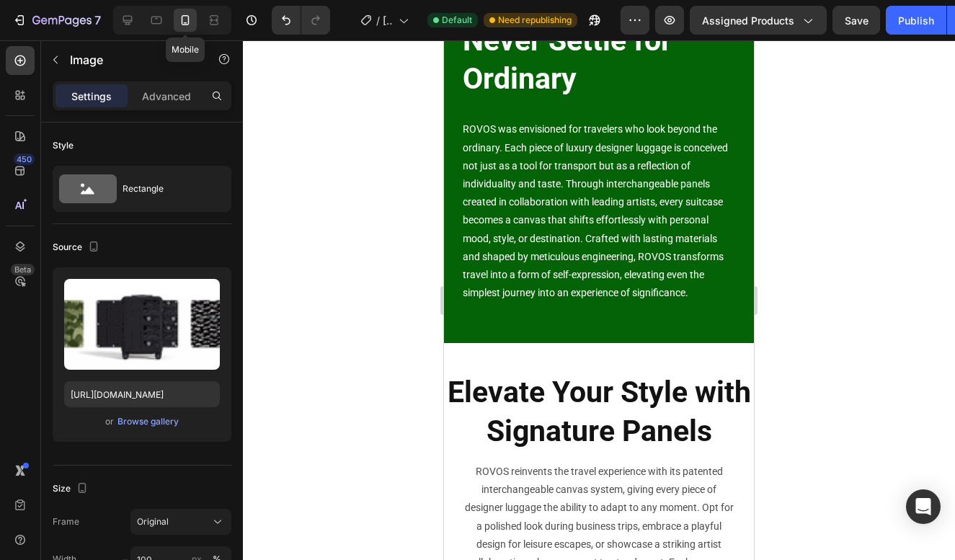
scroll to position [1938, 0]
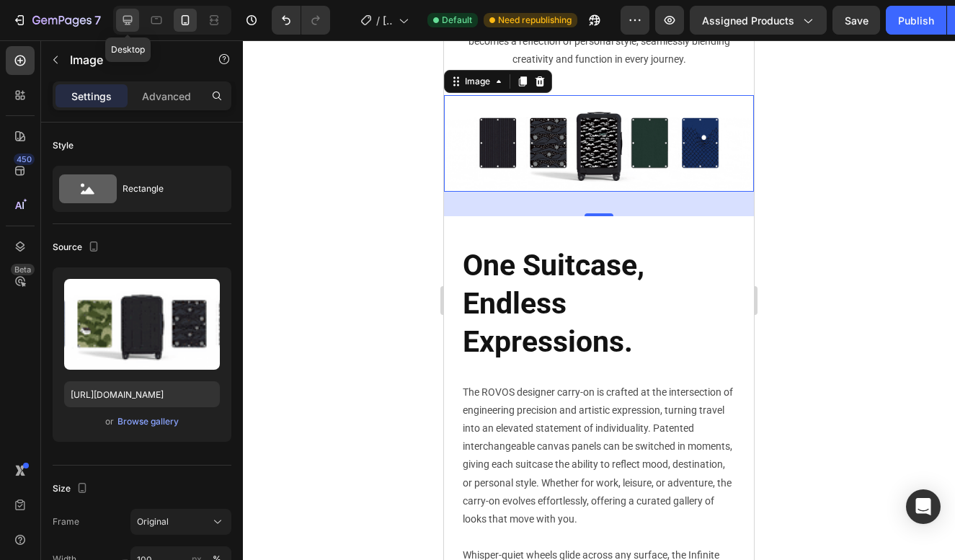
click at [130, 18] on icon at bounding box center [127, 20] width 14 height 14
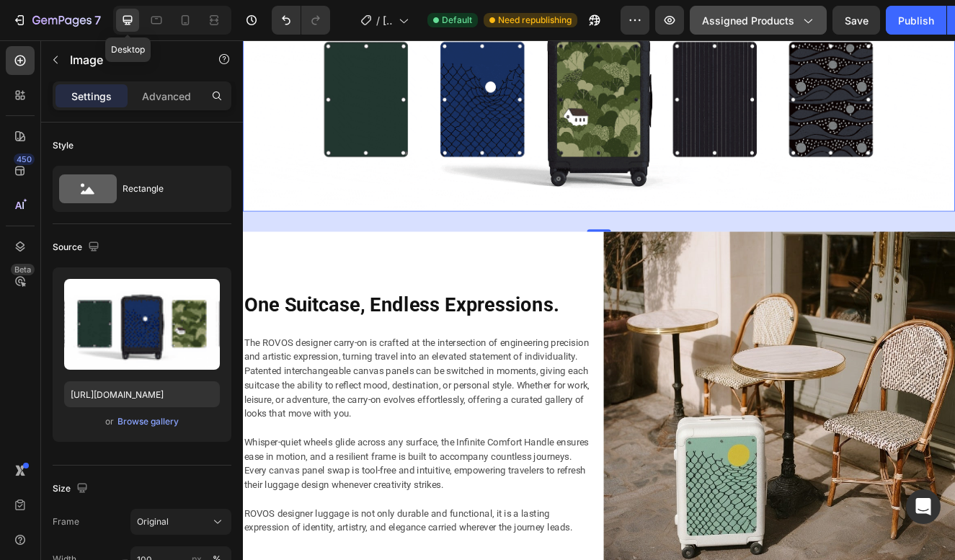
scroll to position [1618, 0]
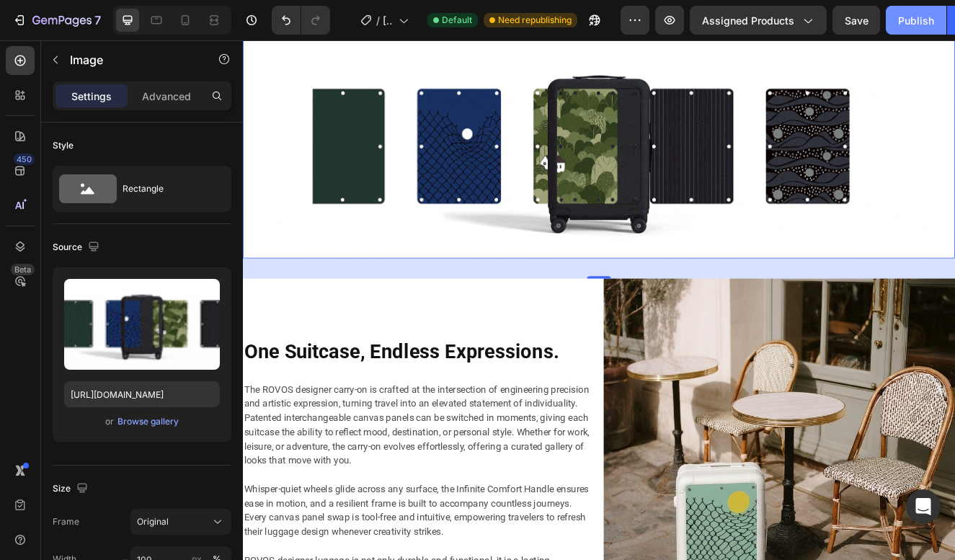
click at [914, 22] on div "Publish" at bounding box center [916, 20] width 36 height 15
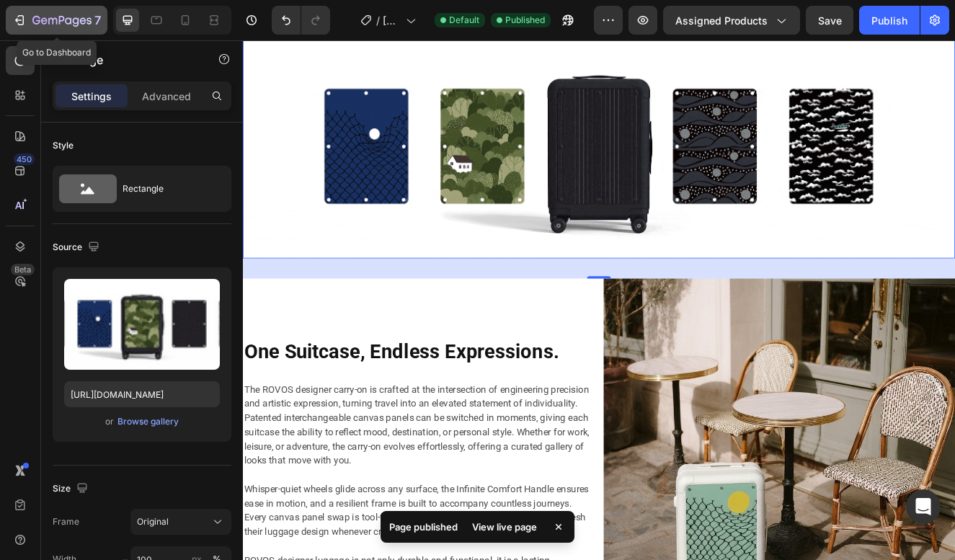
click at [71, 19] on icon "button" at bounding box center [68, 20] width 6 height 6
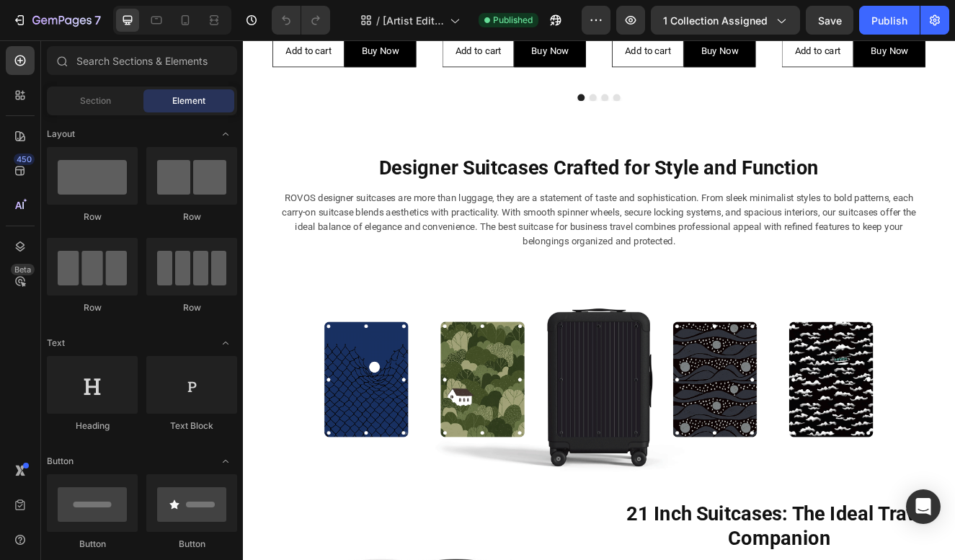
scroll to position [762, 0]
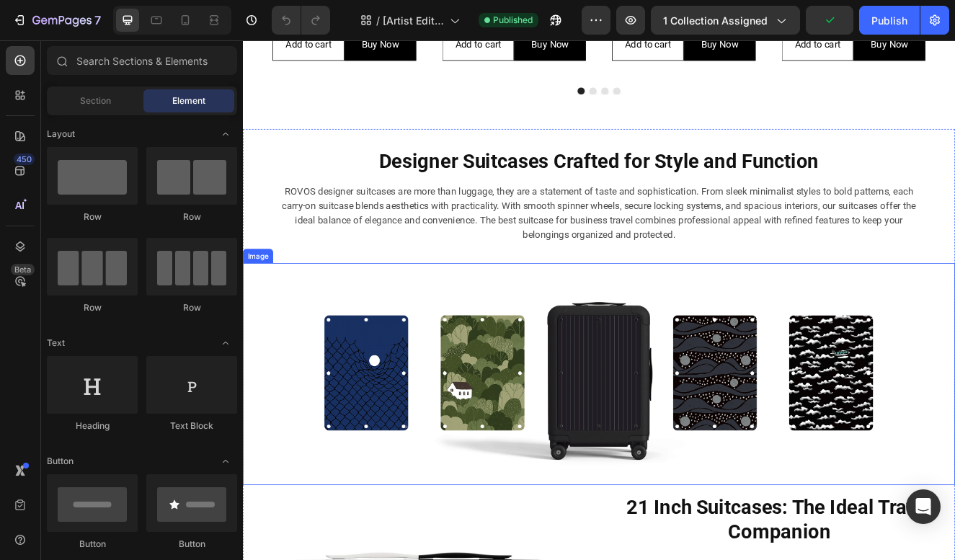
click at [634, 376] on img at bounding box center [675, 446] width 865 height 270
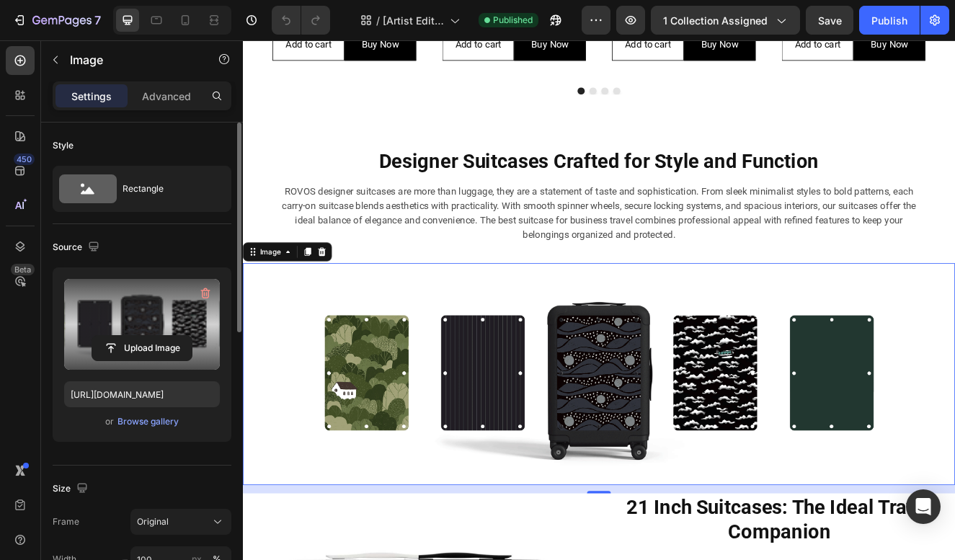
click at [146, 323] on label at bounding box center [142, 324] width 156 height 91
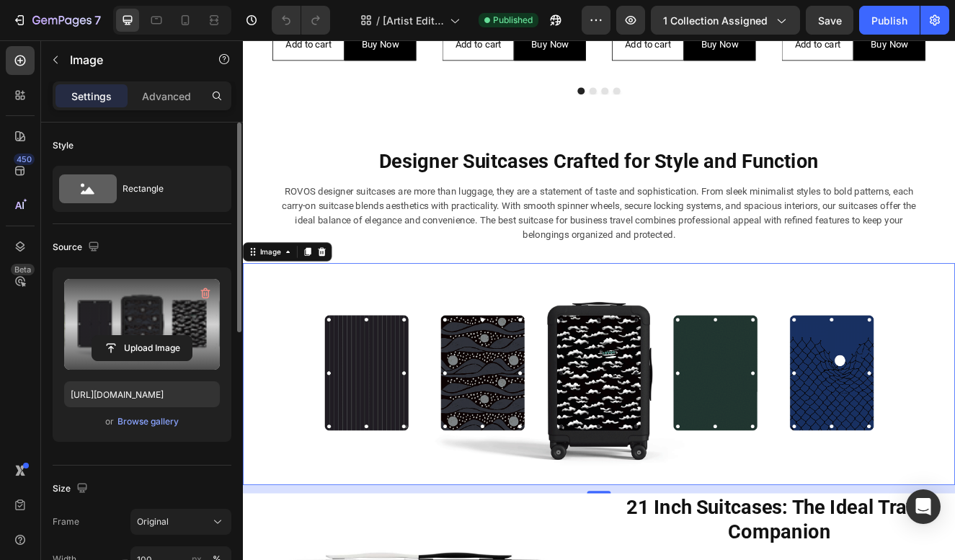
click at [146, 336] on input "file" at bounding box center [141, 348] width 99 height 25
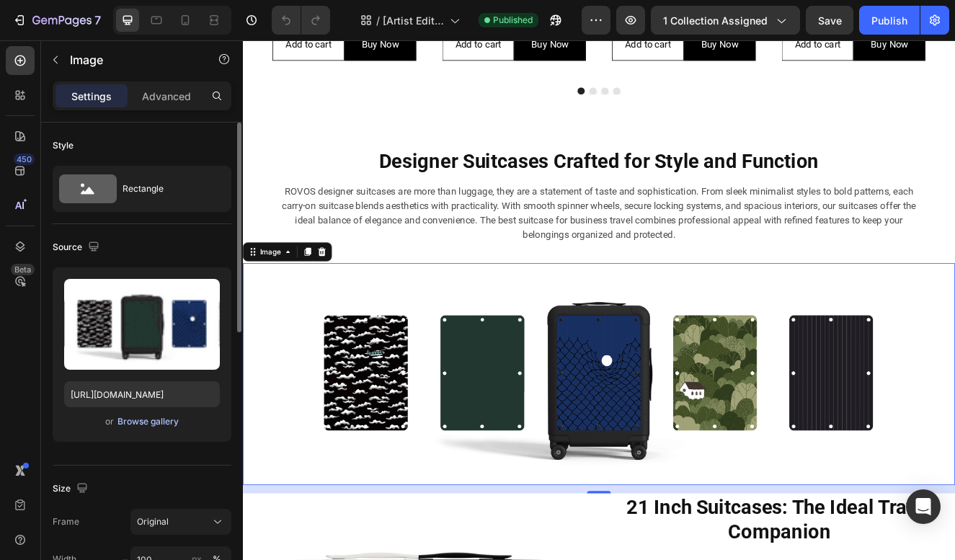
click at [155, 419] on div "Browse gallery" at bounding box center [147, 421] width 61 height 13
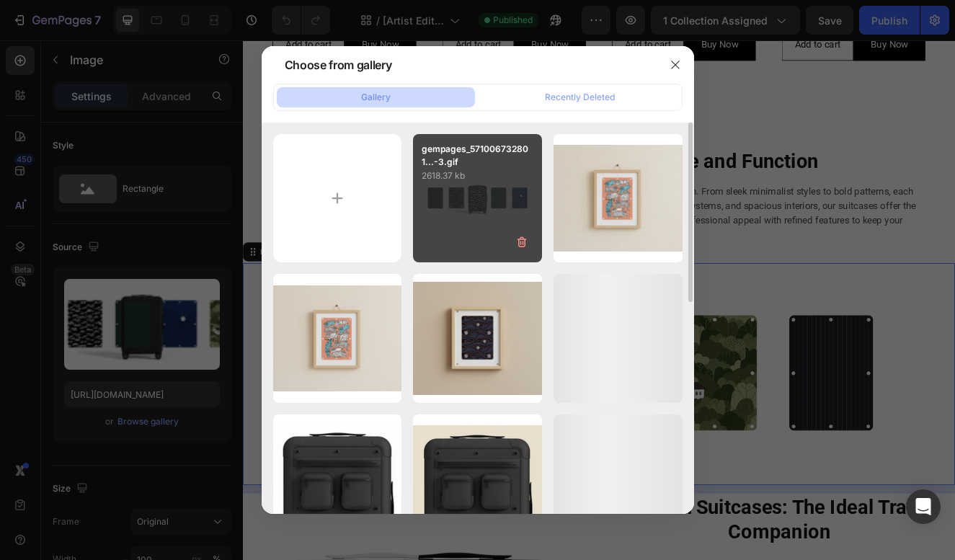
click at [492, 194] on div "gempages_571006732801...-3.gif 2618.37 kb" at bounding box center [477, 198] width 129 height 129
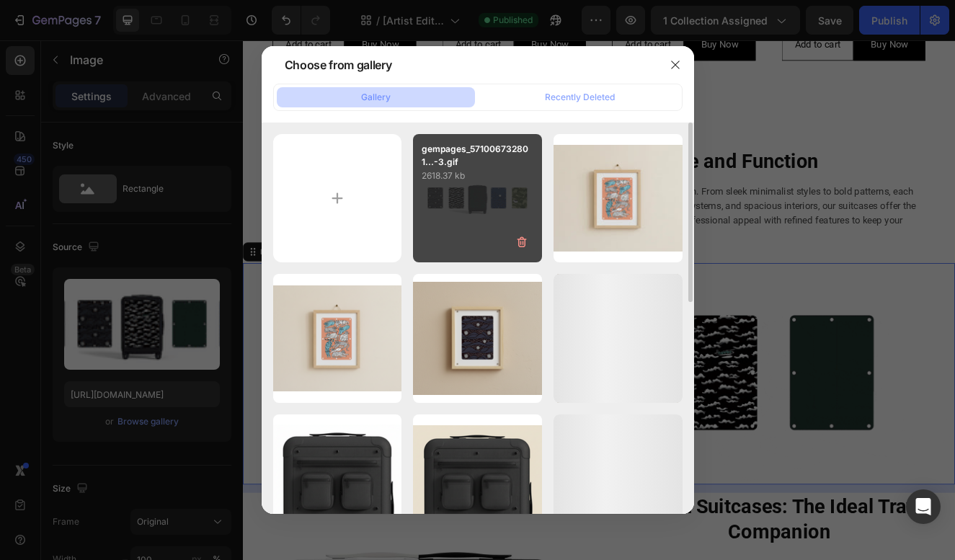
type input "[URL][DOMAIN_NAME]"
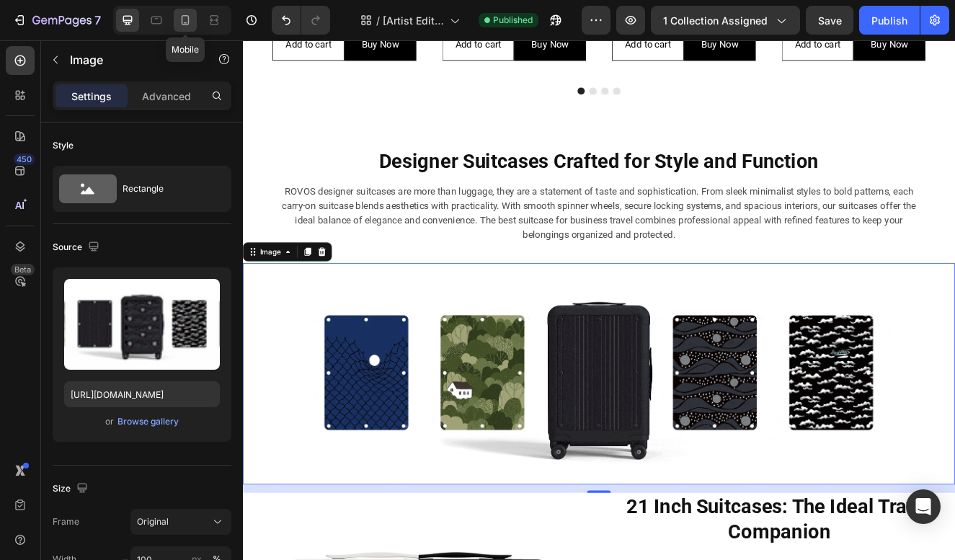
click at [189, 30] on div at bounding box center [185, 20] width 23 height 23
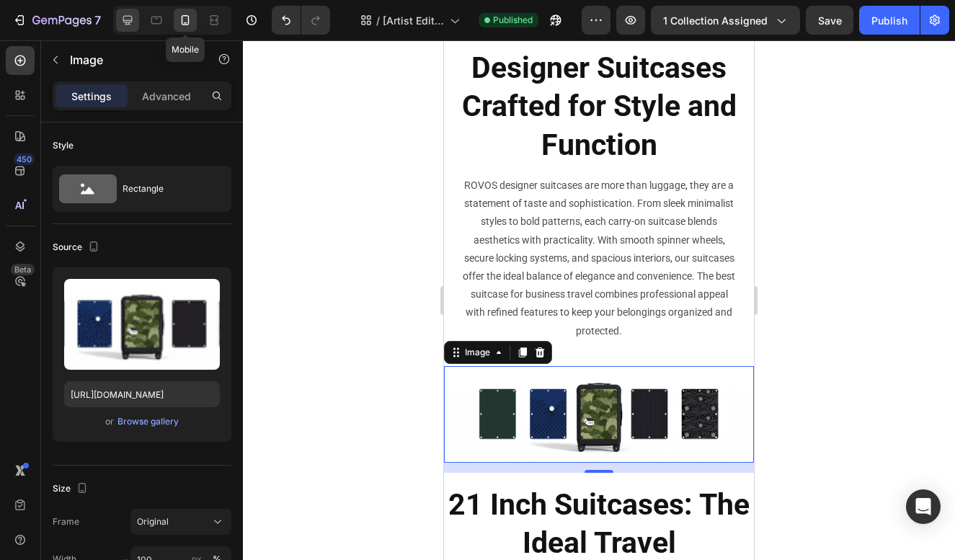
click at [130, 22] on icon at bounding box center [127, 20] width 9 height 9
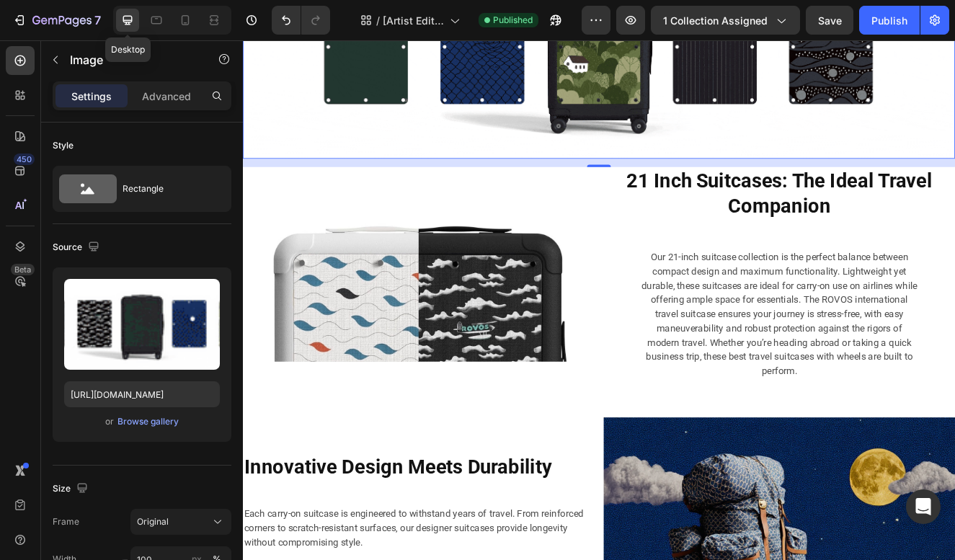
scroll to position [858, 0]
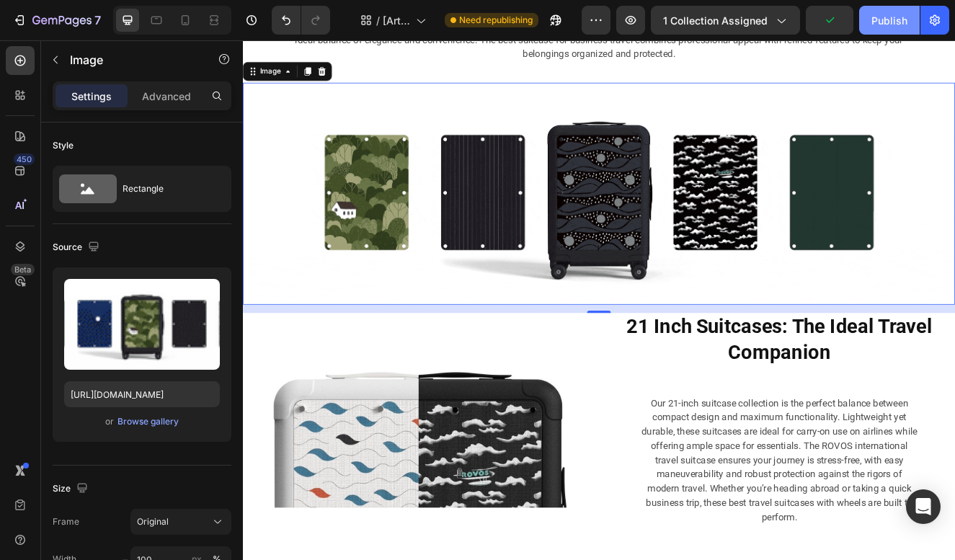
click at [894, 17] on div "Publish" at bounding box center [890, 20] width 36 height 15
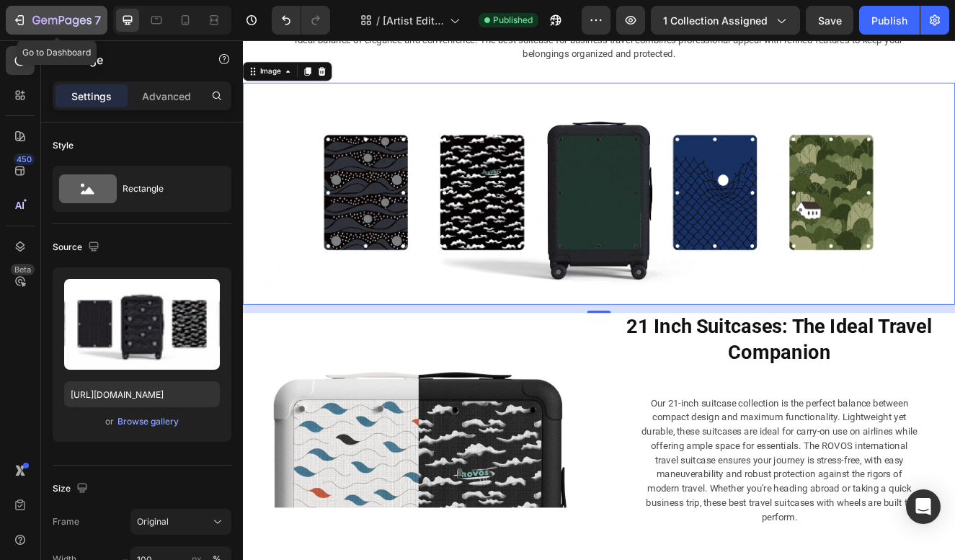
click at [37, 27] on icon "button" at bounding box center [61, 21] width 59 height 12
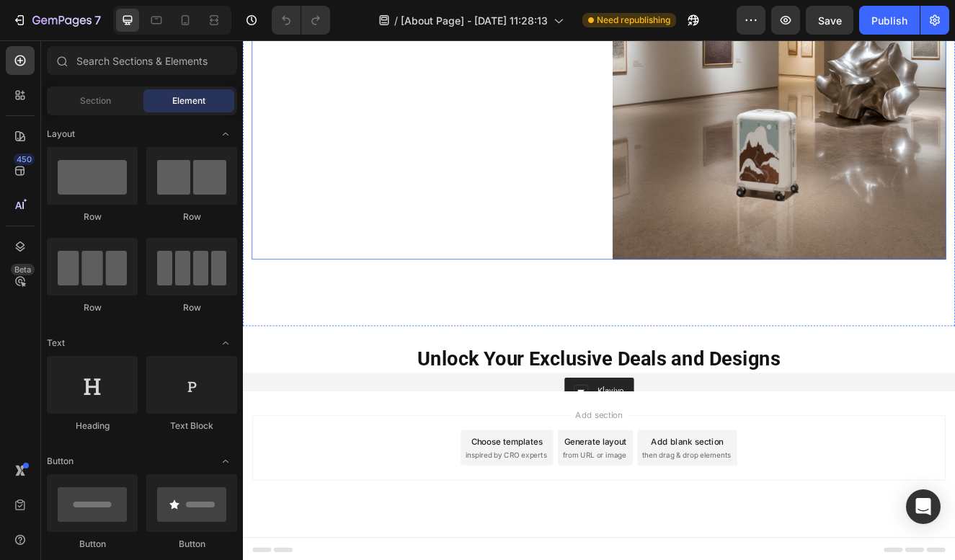
scroll to position [1414, 0]
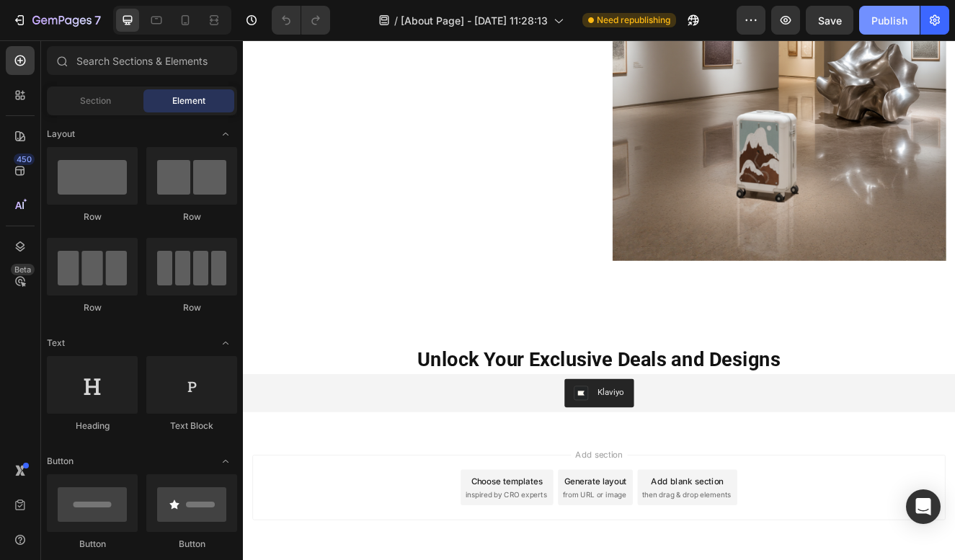
click at [876, 20] on div "Publish" at bounding box center [890, 20] width 36 height 15
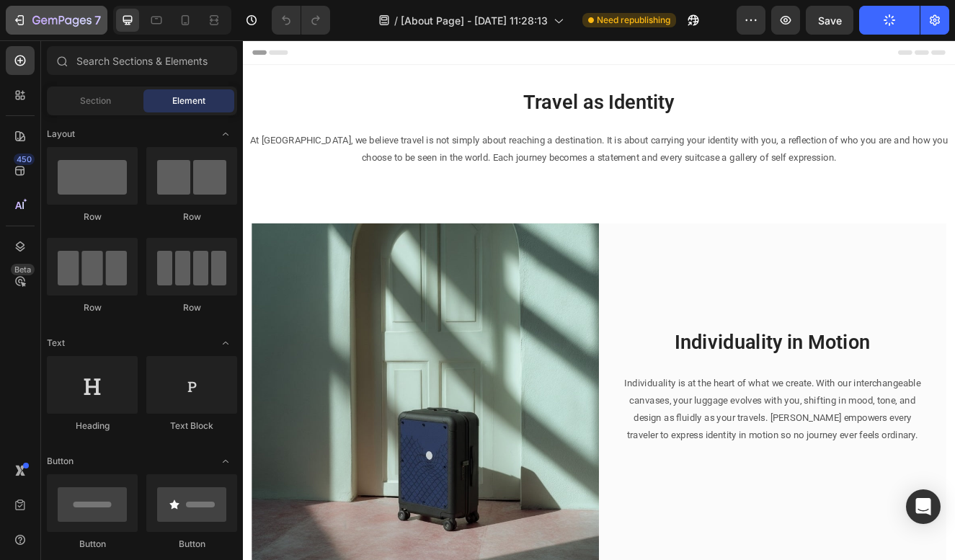
scroll to position [0, 0]
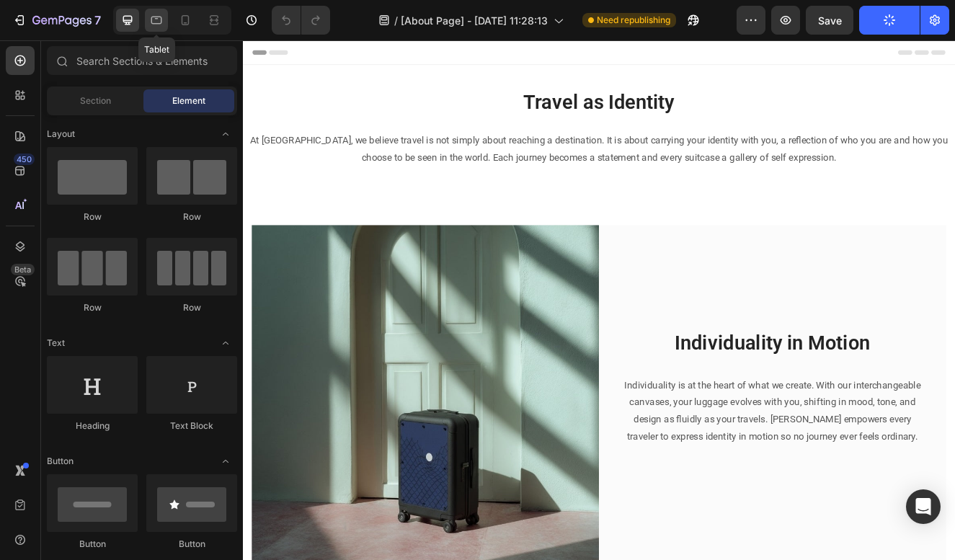
click at [161, 20] on icon at bounding box center [156, 21] width 11 height 8
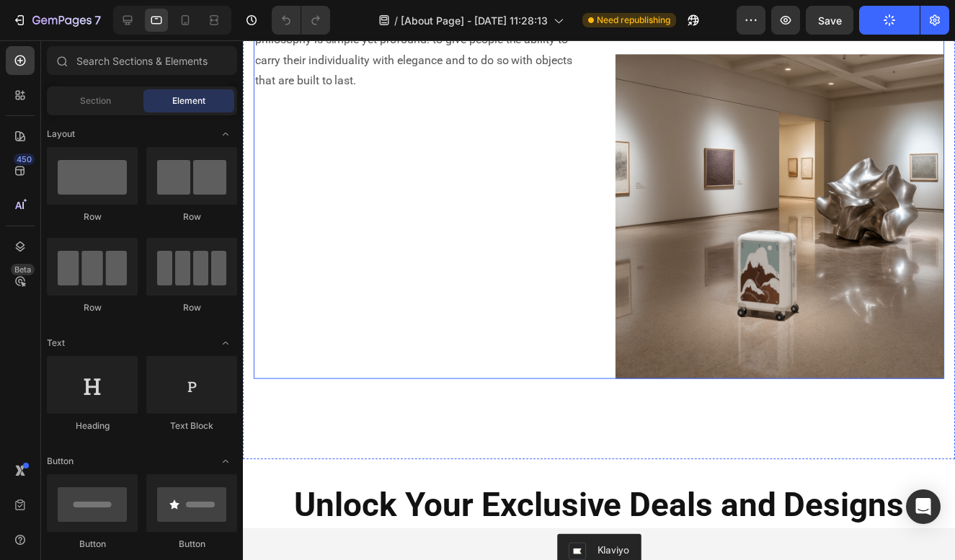
scroll to position [1331, 0]
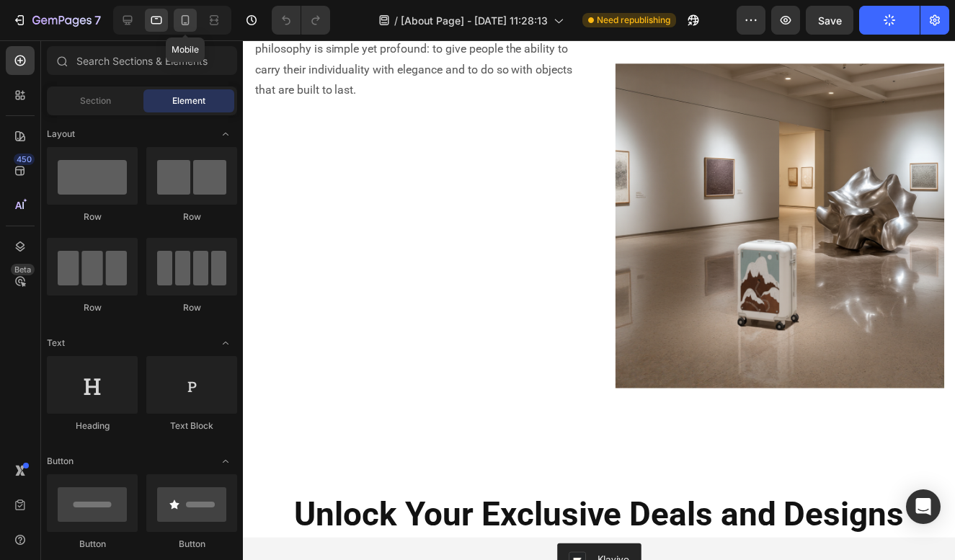
click at [183, 22] on icon at bounding box center [185, 20] width 14 height 14
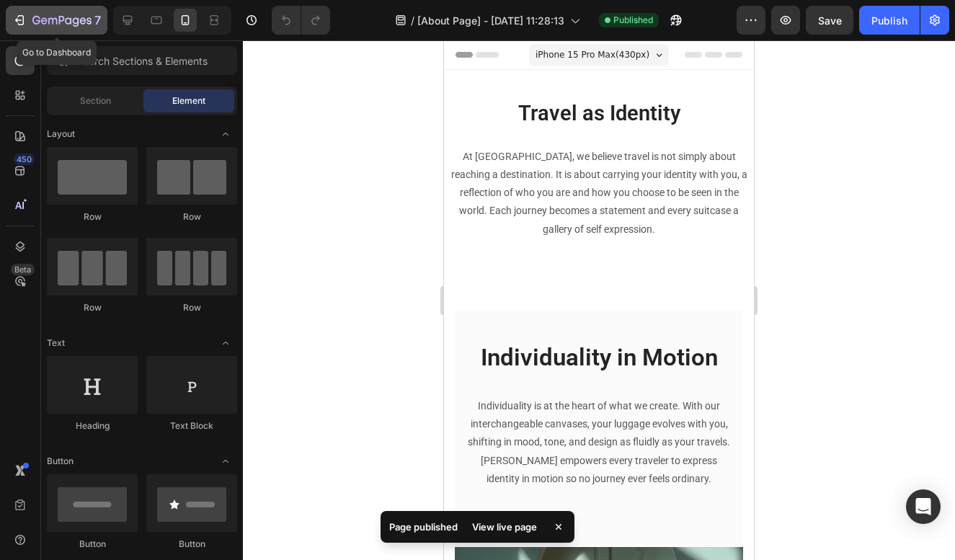
click at [30, 14] on div "7" at bounding box center [56, 20] width 89 height 17
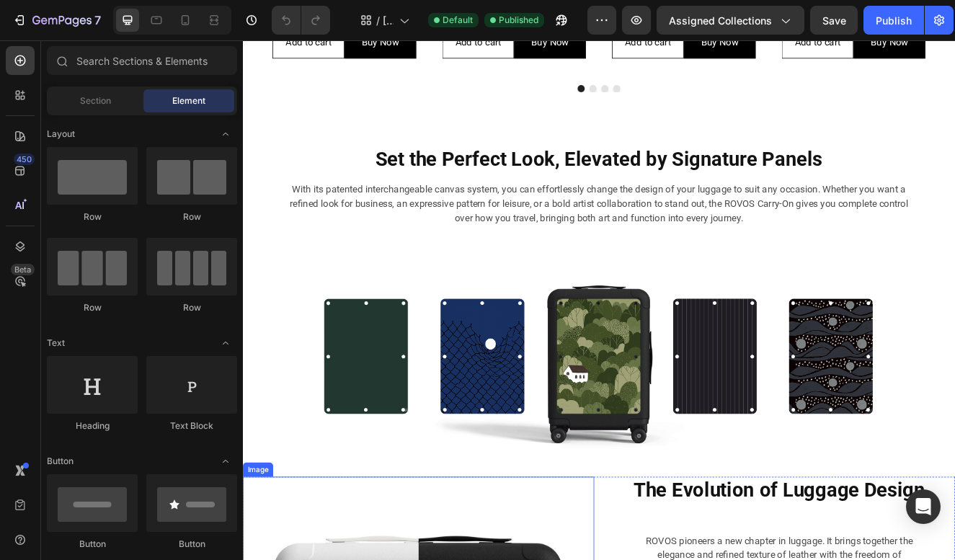
scroll to position [695, 0]
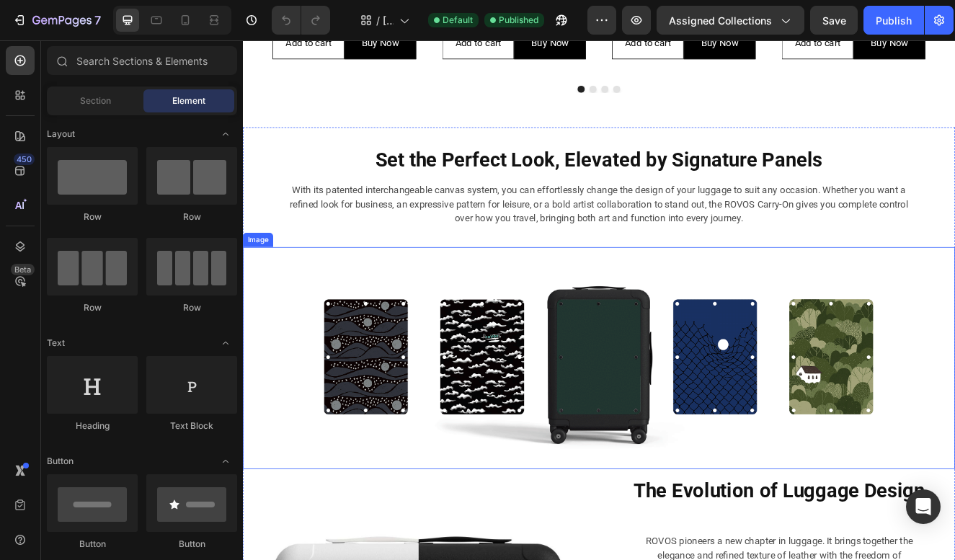
click at [567, 364] on img at bounding box center [675, 426] width 865 height 270
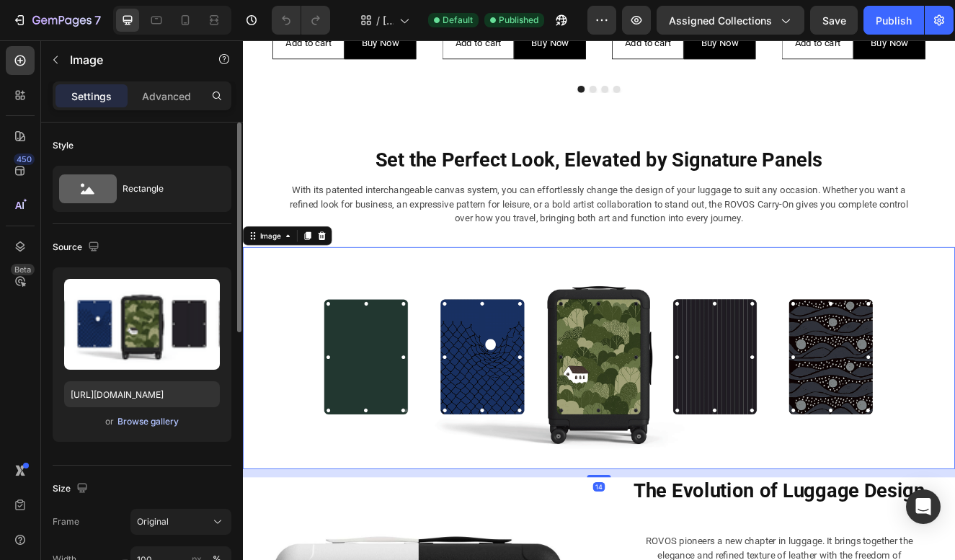
click at [152, 426] on div "Browse gallery" at bounding box center [147, 421] width 61 height 13
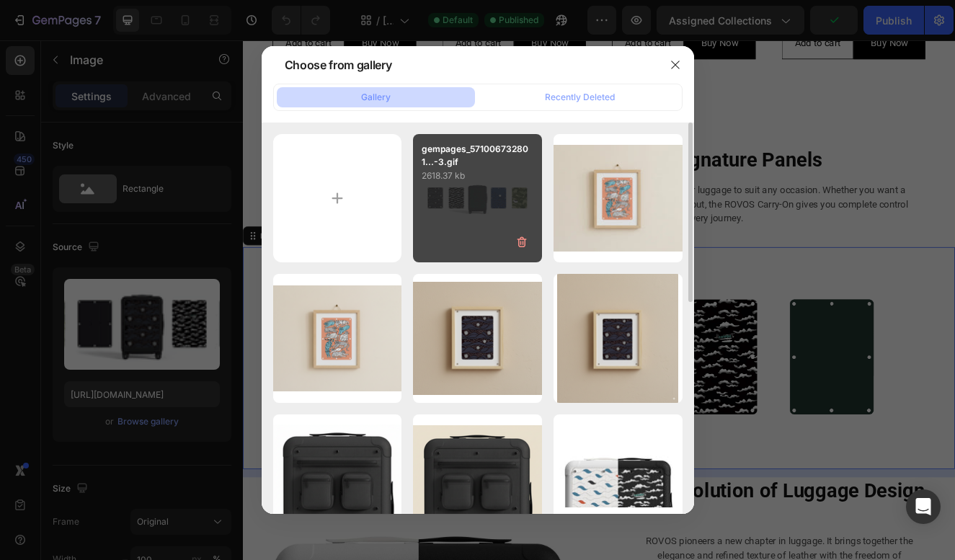
click at [469, 178] on p "2618.37 kb" at bounding box center [478, 176] width 112 height 14
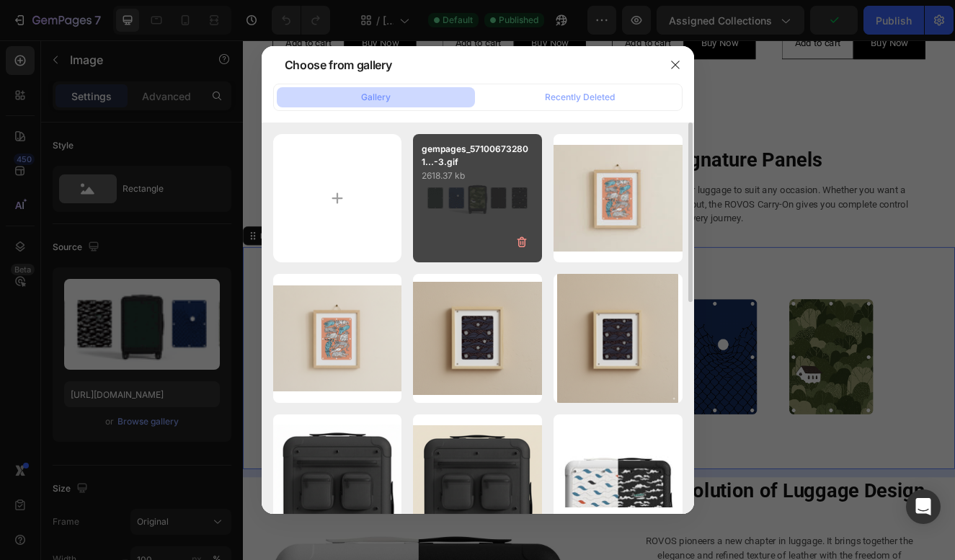
type input "[URL][DOMAIN_NAME]"
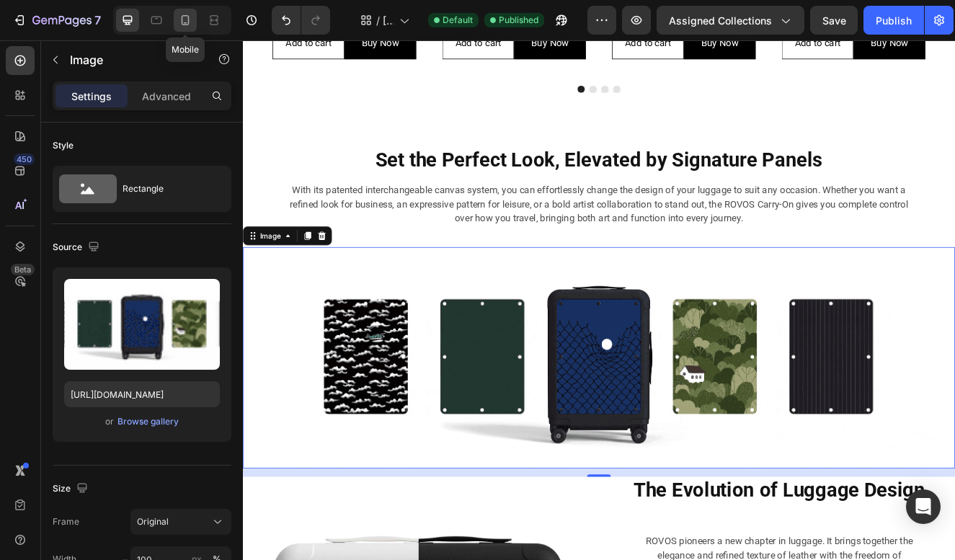
click at [181, 17] on icon at bounding box center [185, 20] width 14 height 14
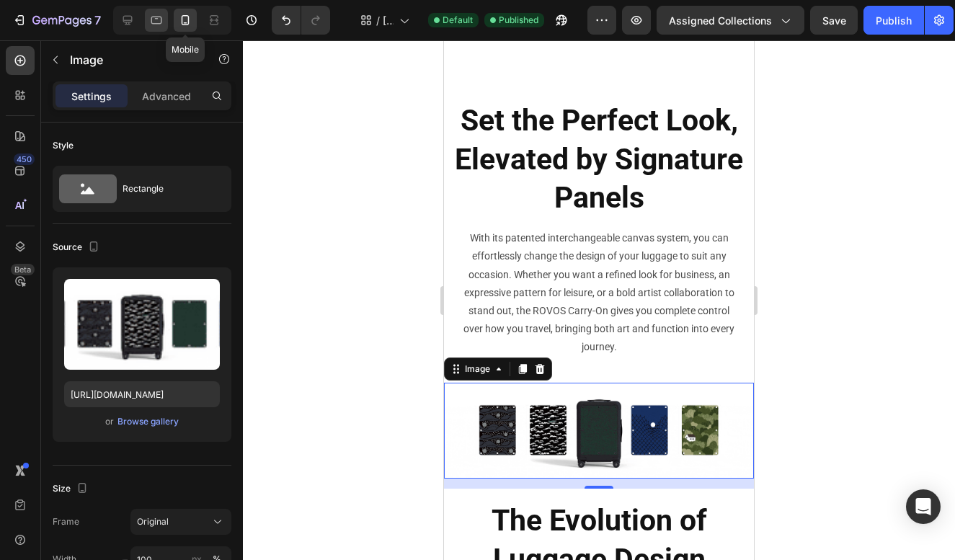
click at [157, 18] on icon at bounding box center [157, 18] width 4 height 1
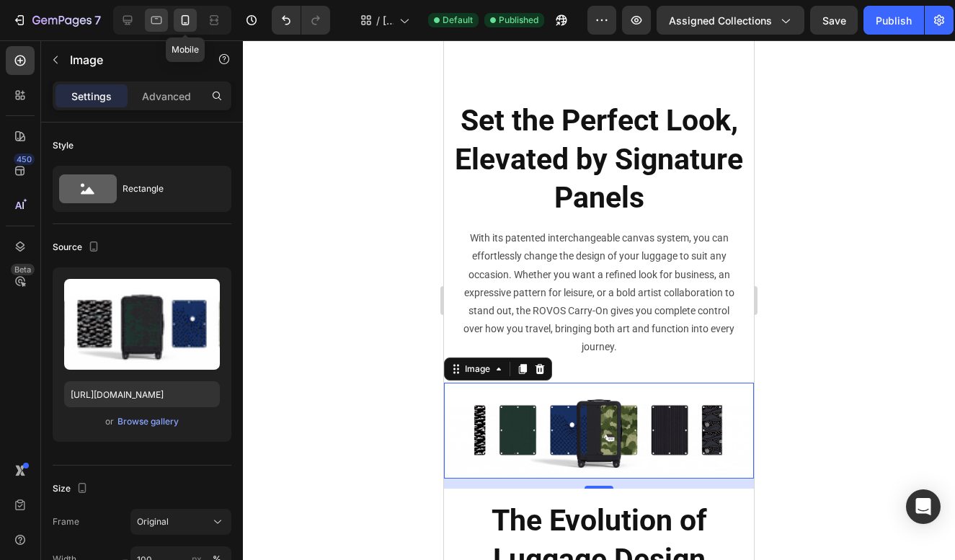
click at [157, 18] on icon at bounding box center [157, 18] width 4 height 1
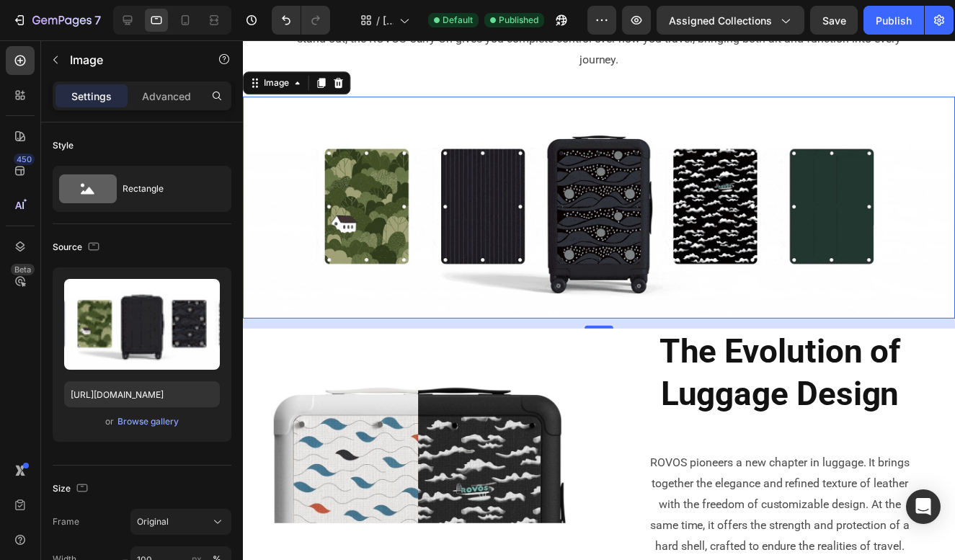
click at [156, 26] on icon at bounding box center [156, 20] width 14 height 14
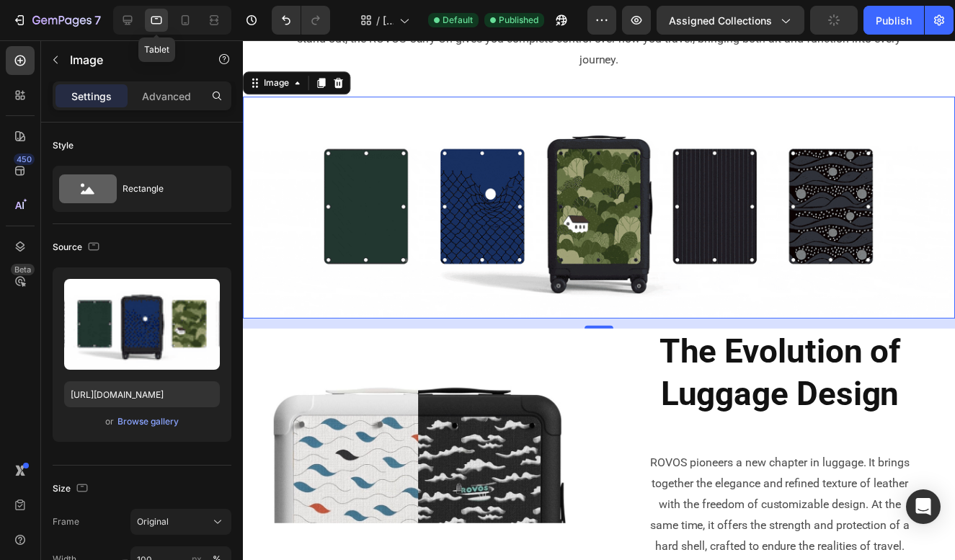
scroll to position [931, 0]
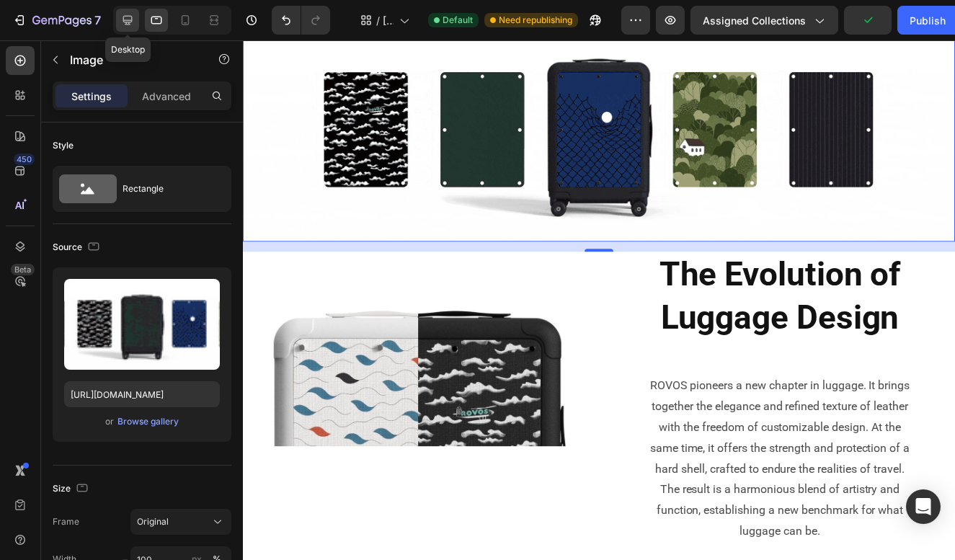
click at [130, 17] on icon at bounding box center [127, 20] width 9 height 9
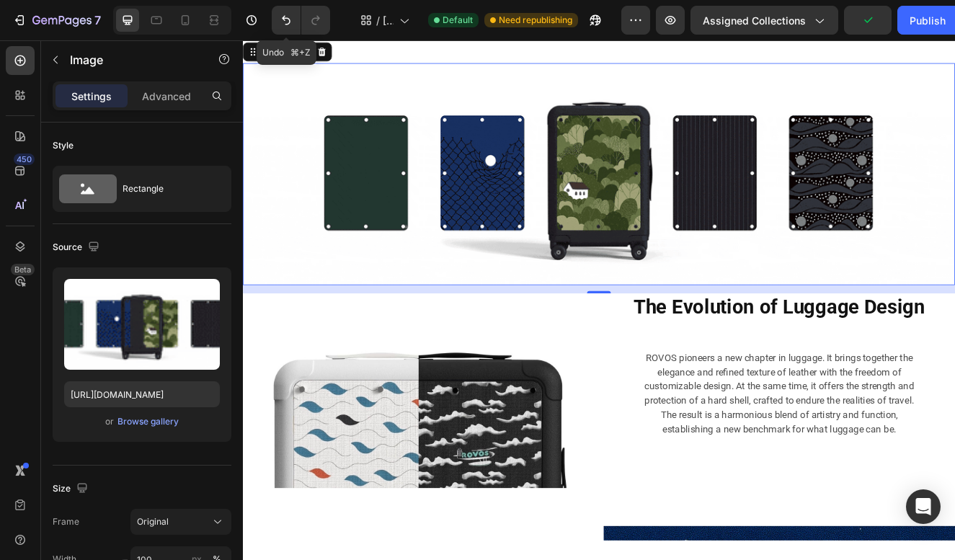
scroll to position [773, 0]
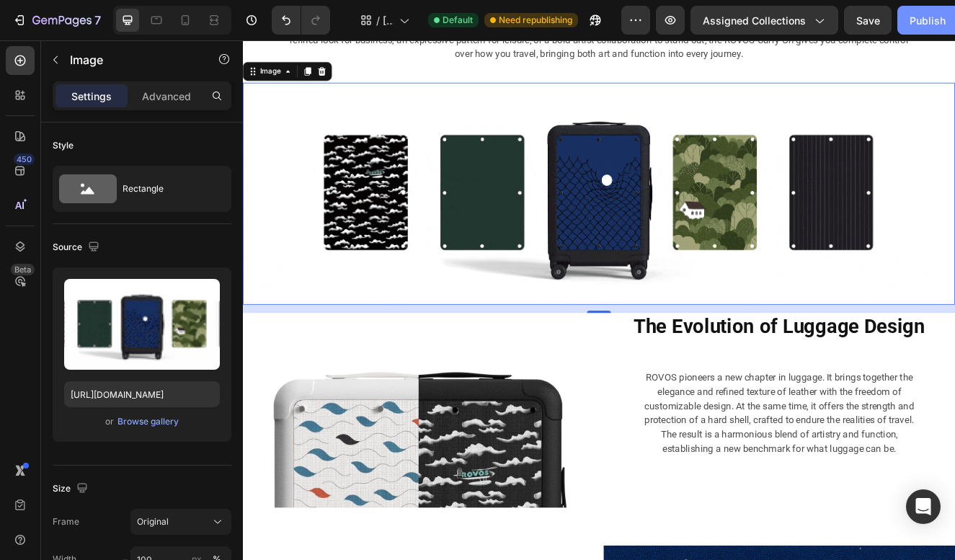
click at [913, 26] on div "Publish" at bounding box center [928, 20] width 36 height 15
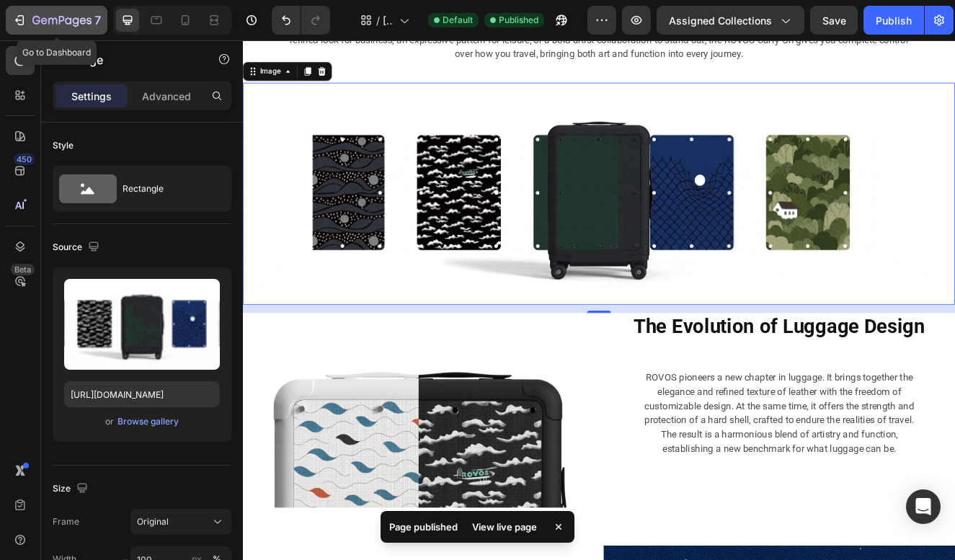
click at [88, 19] on icon "button" at bounding box center [61, 21] width 59 height 12
